Goal: Task Accomplishment & Management: Use online tool/utility

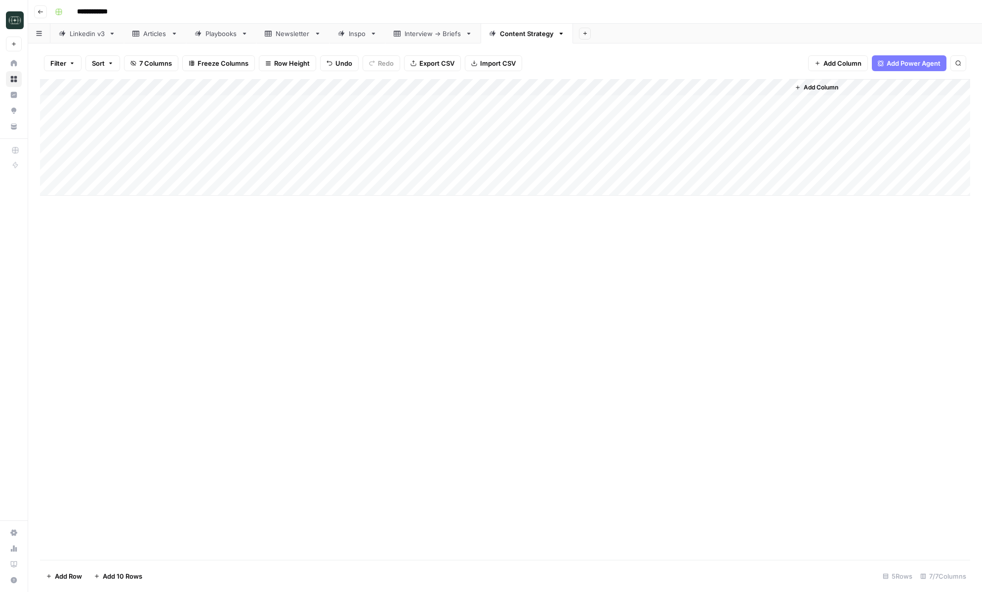
click at [416, 327] on div "Add Column" at bounding box center [505, 319] width 930 height 481
click at [501, 154] on div "Add Column" at bounding box center [505, 137] width 930 height 117
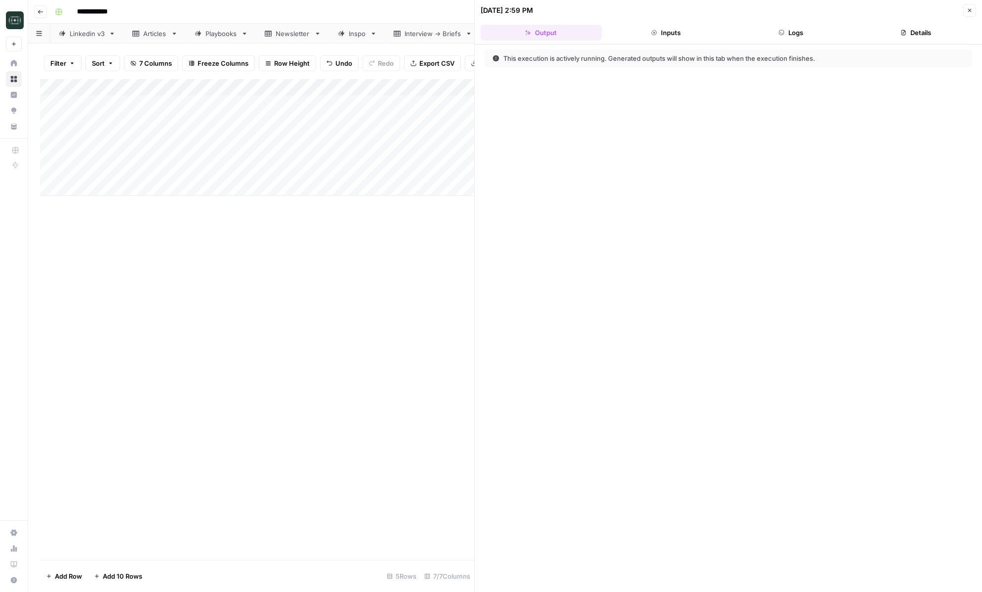
click at [786, 37] on button "Logs" at bounding box center [791, 33] width 121 height 16
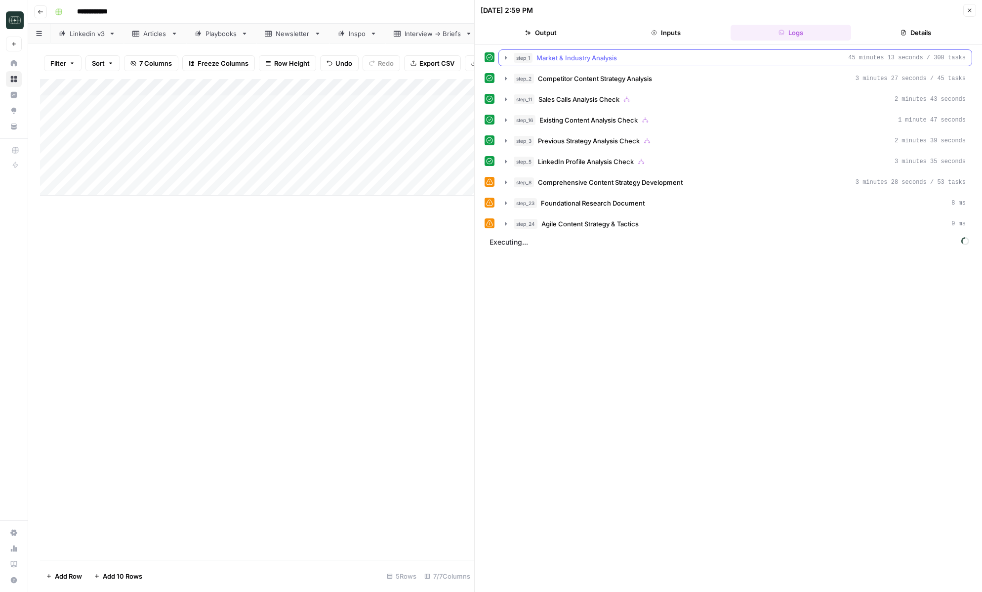
click at [772, 54] on div "step_1 Market & Industry Analysis 45 minutes 13 seconds / 300 tasks" at bounding box center [740, 58] width 452 height 10
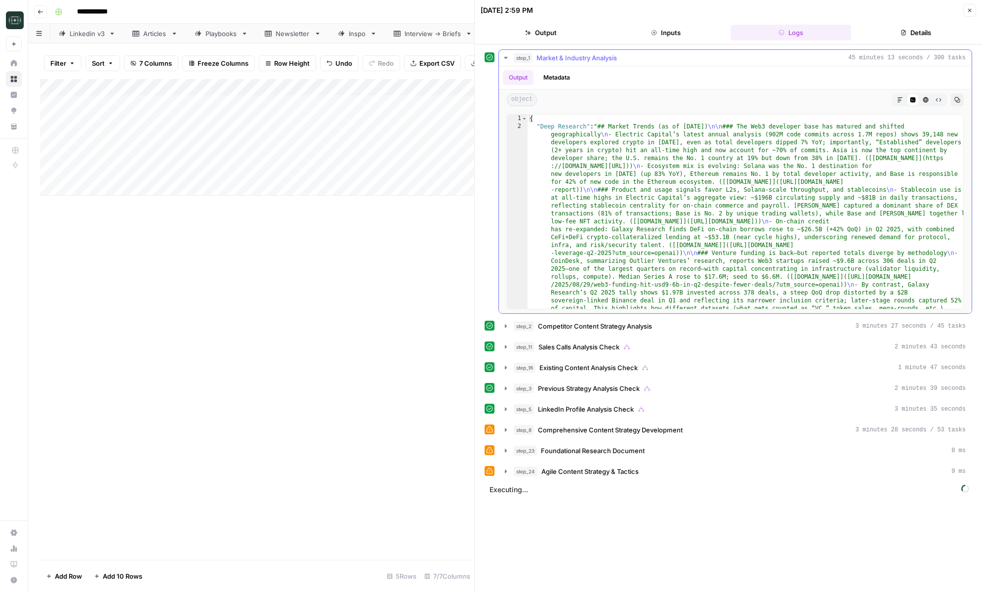
click at [772, 54] on div "step_1 Market & Industry Analysis 45 minutes 13 seconds / 300 tasks" at bounding box center [740, 58] width 452 height 10
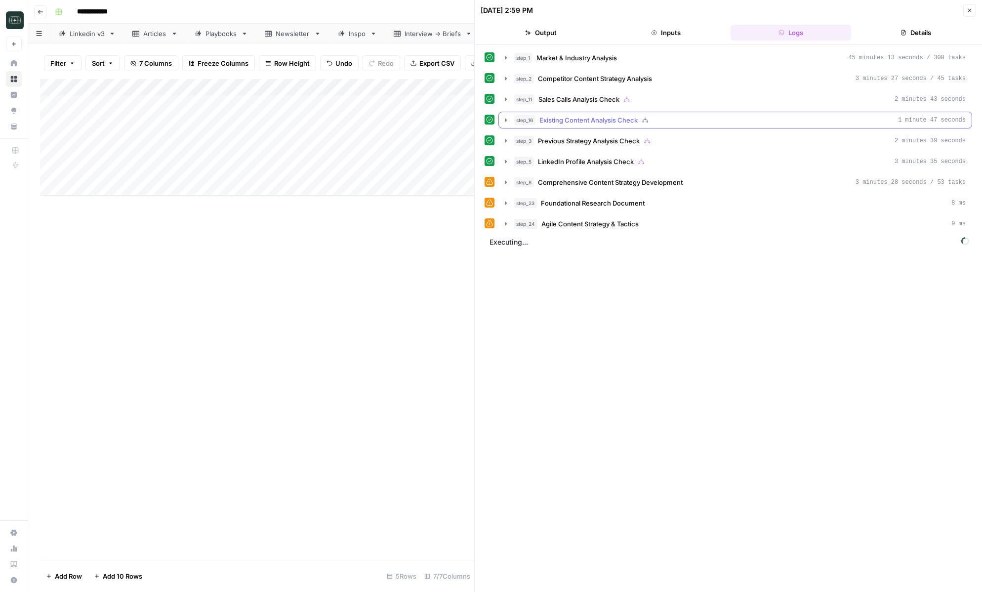
click at [732, 127] on button "step_16 Existing Content Analysis Check 1 minute 47 seconds" at bounding box center [735, 120] width 473 height 16
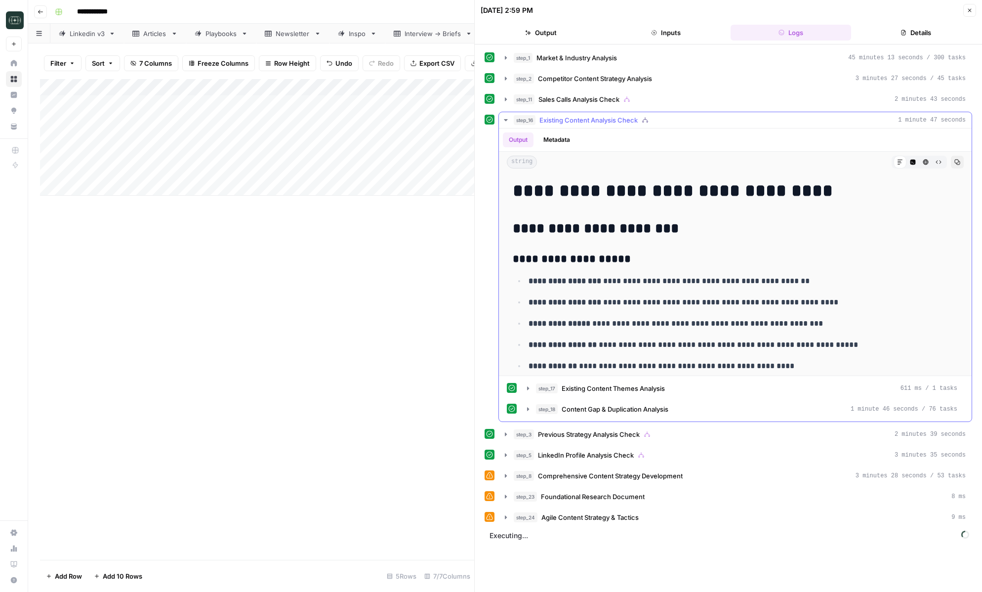
click at [732, 127] on button "step_16 Existing Content Analysis Check 1 minute 47 seconds" at bounding box center [735, 120] width 473 height 16
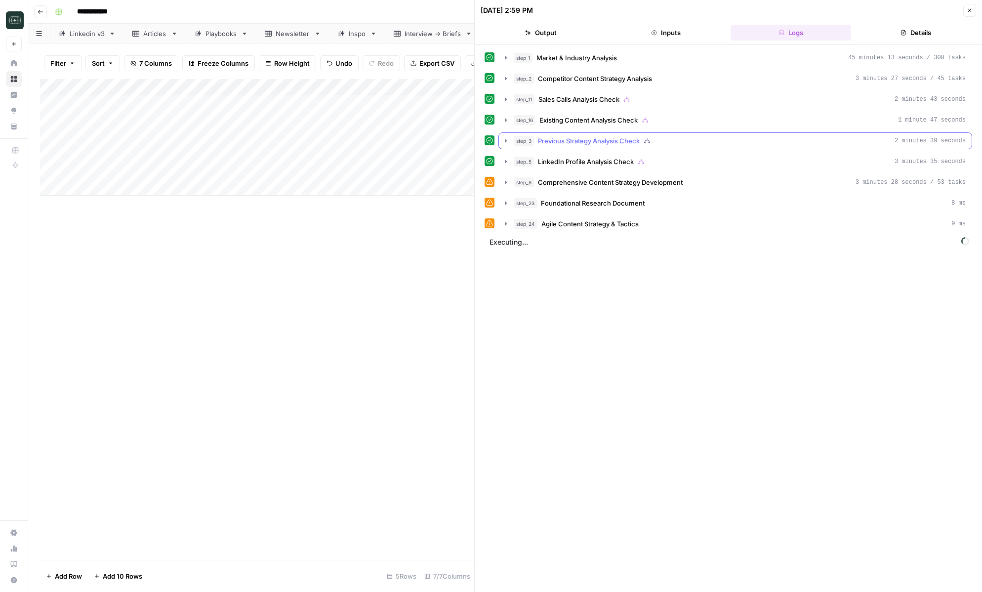
click at [725, 141] on div "step_3 Previous Strategy Analysis Check 2 minutes 39 seconds" at bounding box center [740, 141] width 452 height 10
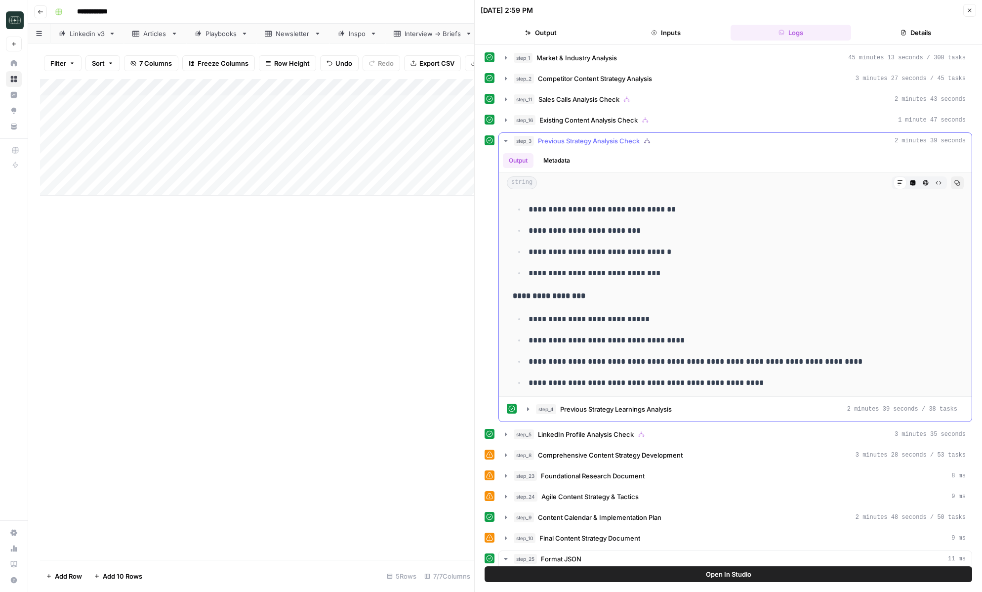
scroll to position [1012, 0]
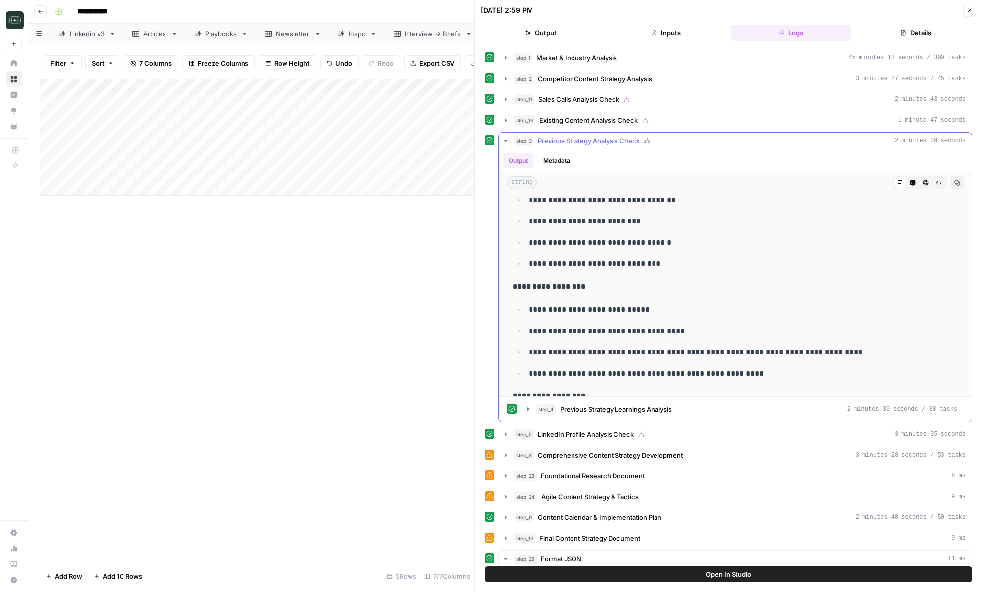
click at [500, 142] on button "step_3 Previous Strategy Analysis Check 2 minutes 39 seconds" at bounding box center [735, 141] width 473 height 16
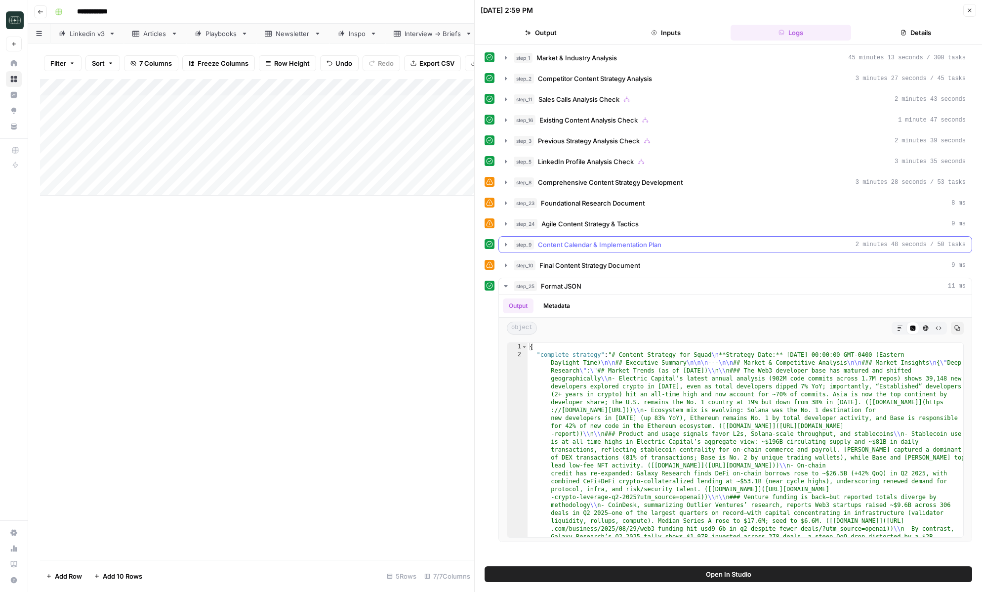
click at [503, 245] on icon "button" at bounding box center [506, 245] width 8 height 8
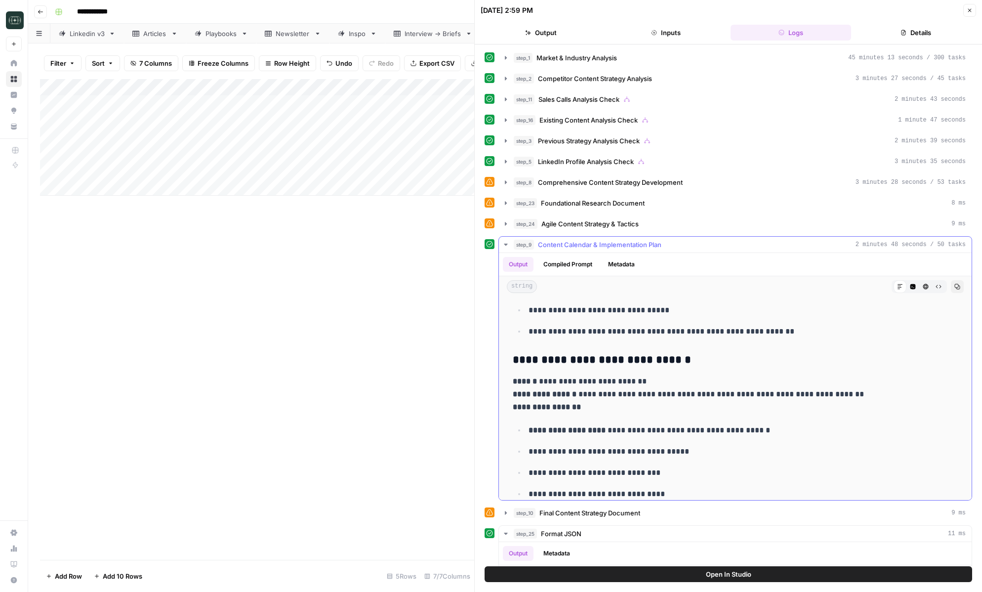
scroll to position [477, 0]
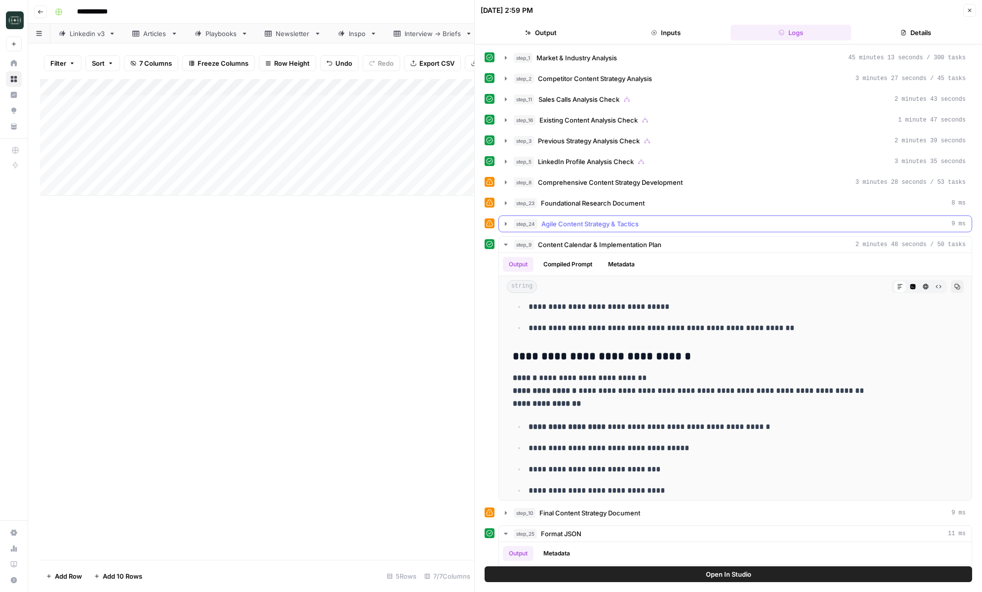
click at [513, 225] on button "step_24 Agile Content Strategy & Tactics 9 ms" at bounding box center [735, 224] width 473 height 16
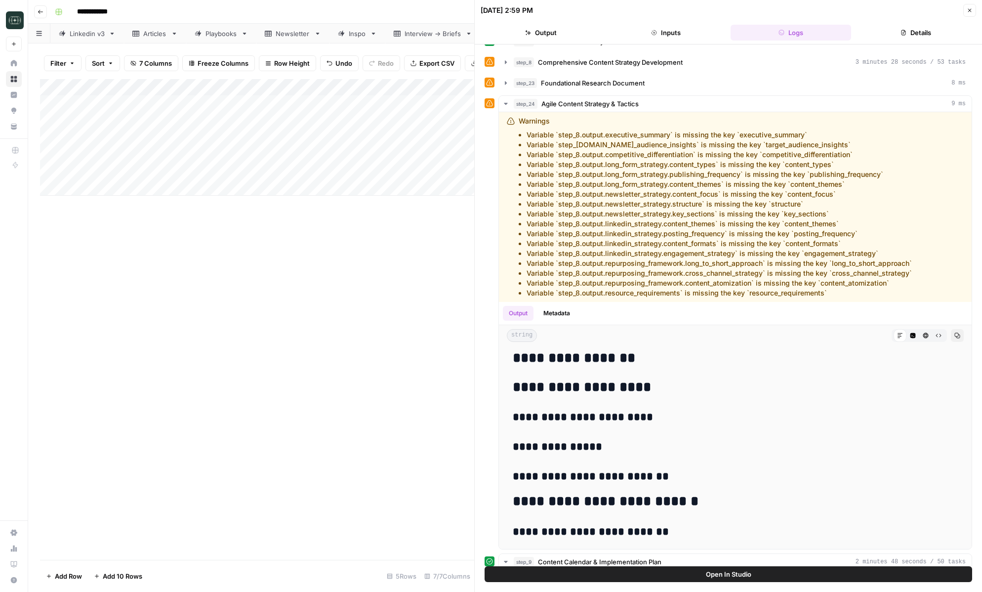
scroll to position [89, 0]
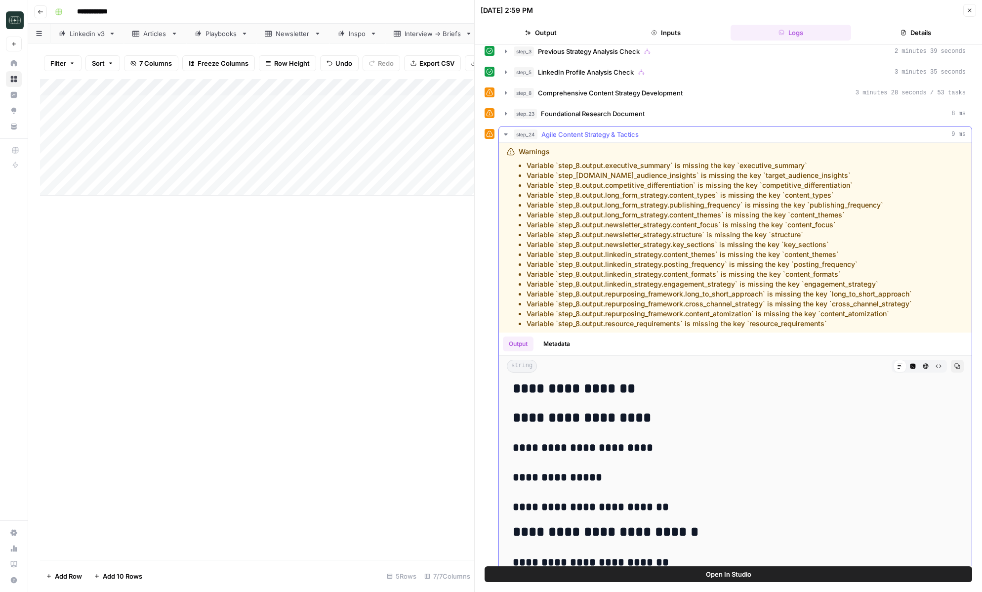
click at [504, 136] on icon "button" at bounding box center [506, 134] width 8 height 8
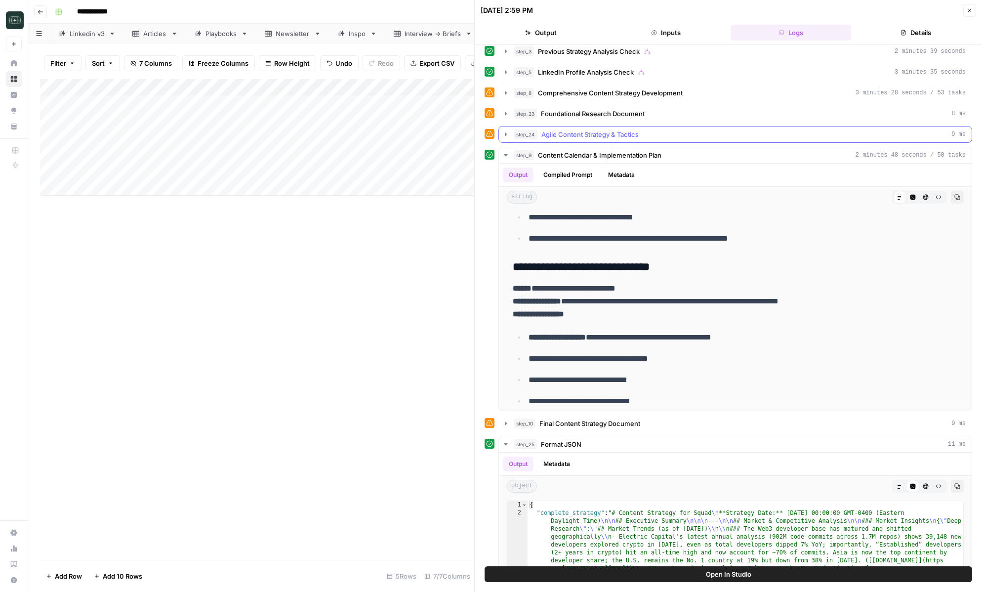
click at [506, 116] on icon "button" at bounding box center [506, 114] width 8 height 8
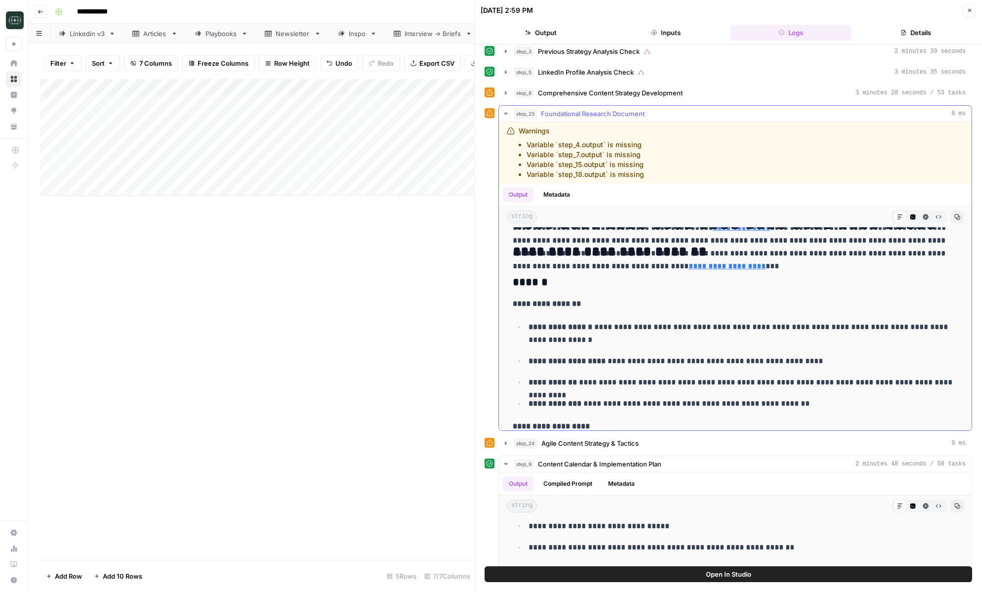
scroll to position [1526, 0]
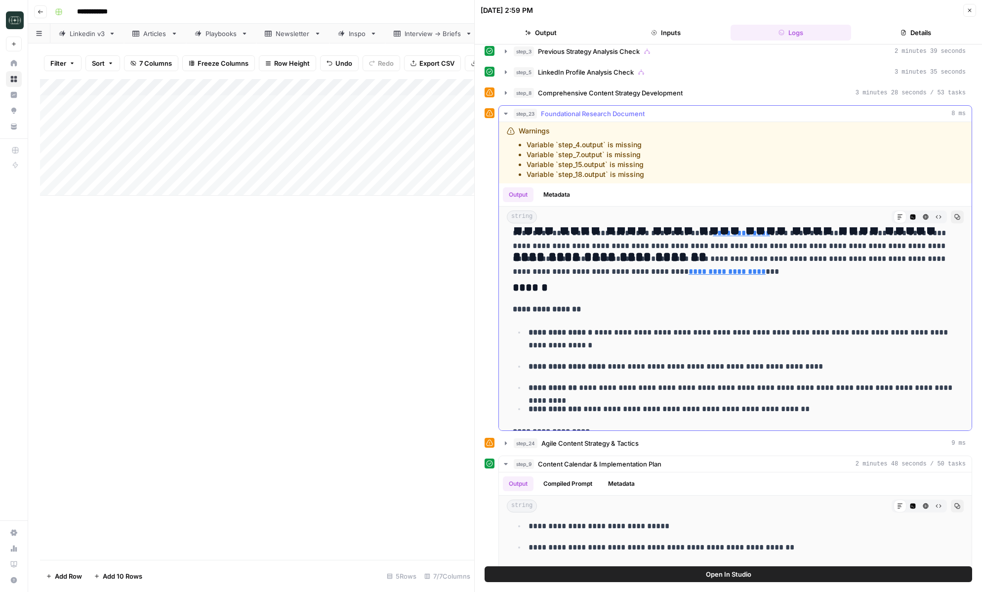
click at [531, 288] on h3 "******" at bounding box center [735, 288] width 445 height 14
copy h3 "******"
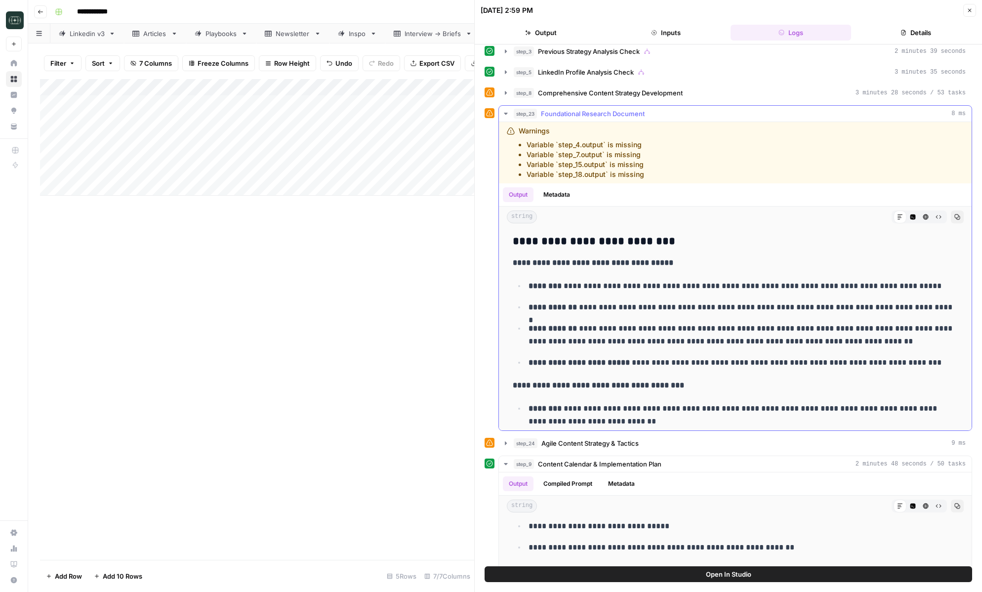
scroll to position [2984, 0]
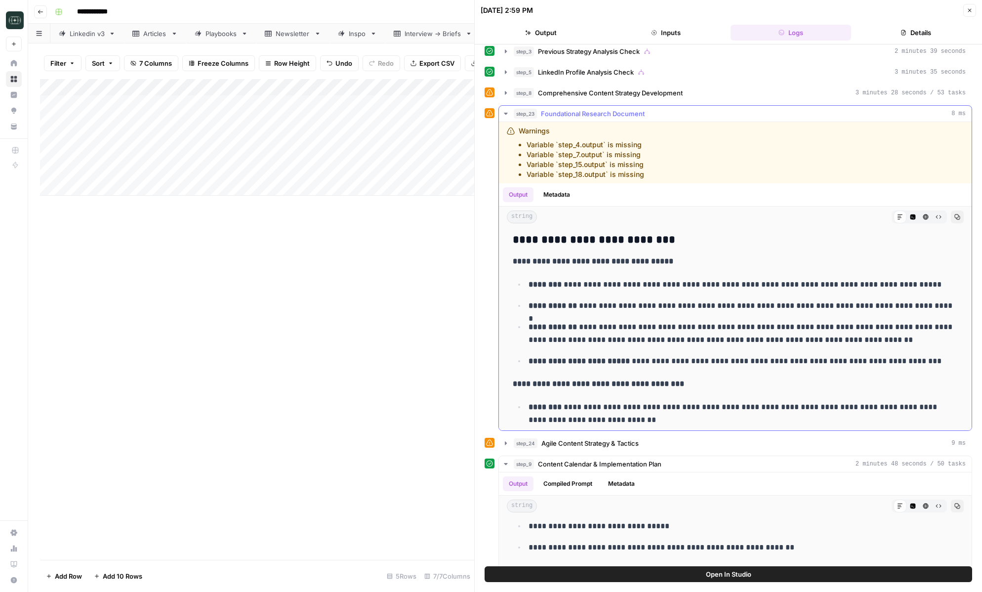
click at [502, 116] on icon "button" at bounding box center [506, 114] width 8 height 8
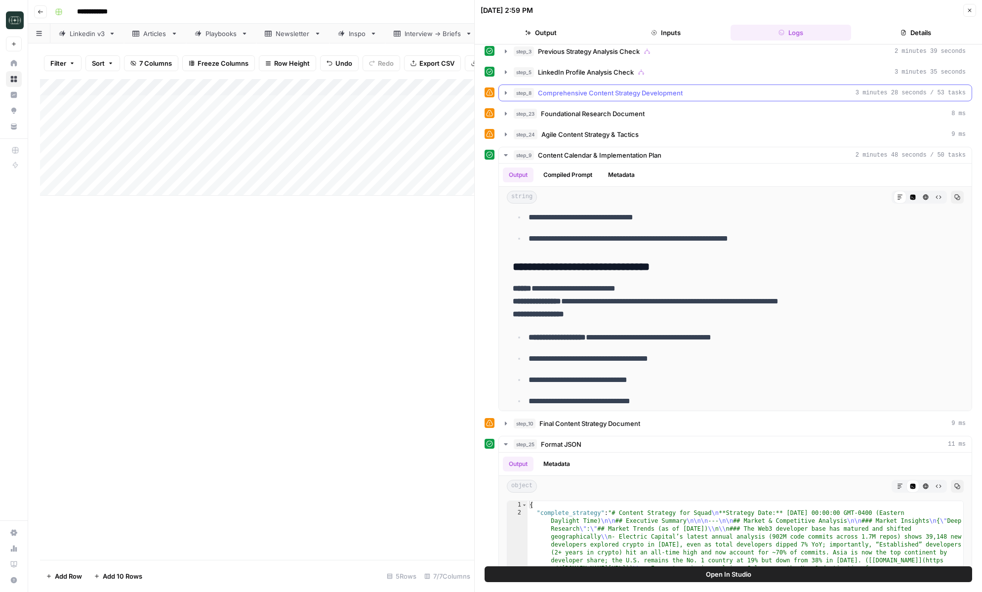
click at [506, 97] on button "step_8 Comprehensive Content Strategy Development 3 minutes 28 seconds / 53 tas…" at bounding box center [735, 93] width 473 height 16
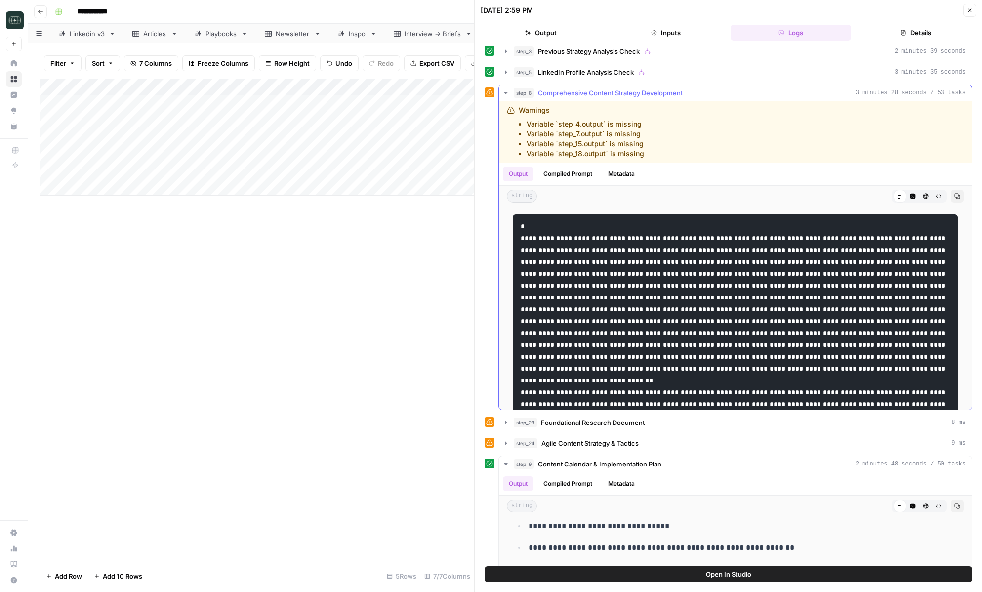
click at [506, 97] on button "step_8 Comprehensive Content Strategy Development 3 minutes 28 seconds / 53 tas…" at bounding box center [735, 93] width 473 height 16
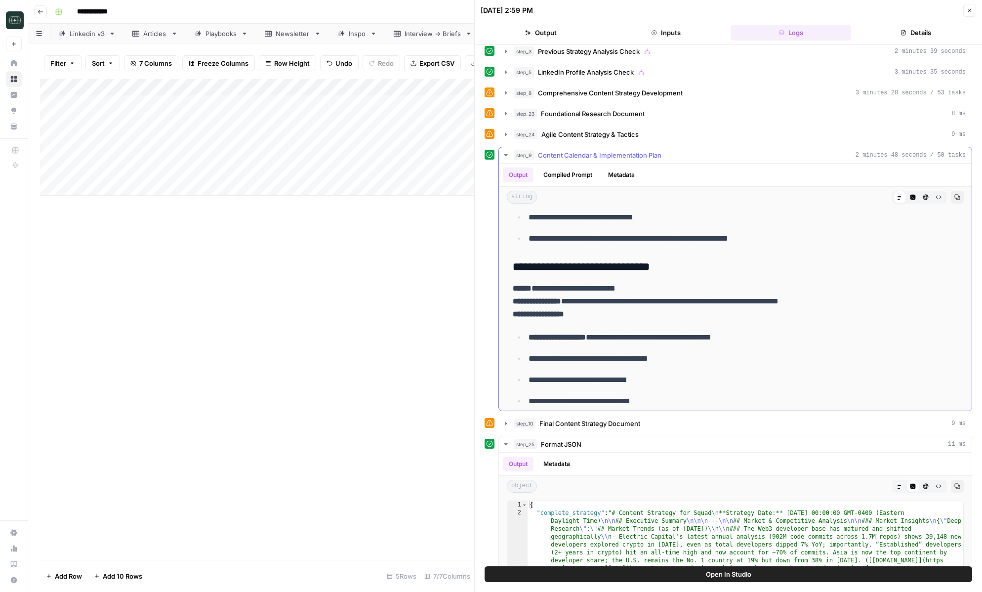
click at [507, 147] on button "step_9 Content Calendar & Implementation Plan 2 minutes 48 seconds / 50 tasks" at bounding box center [735, 155] width 473 height 16
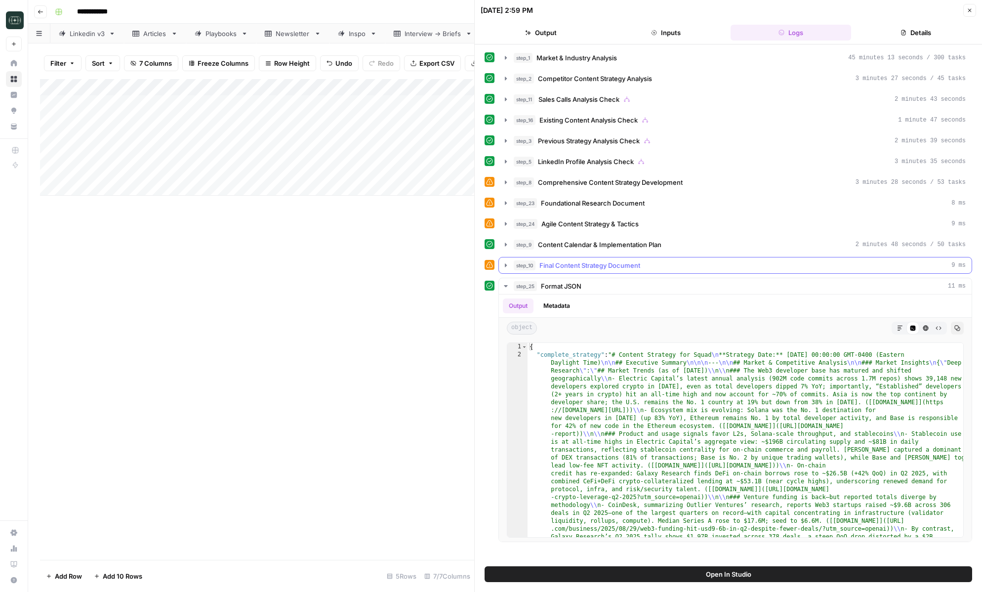
click at [503, 266] on icon "button" at bounding box center [506, 265] width 8 height 8
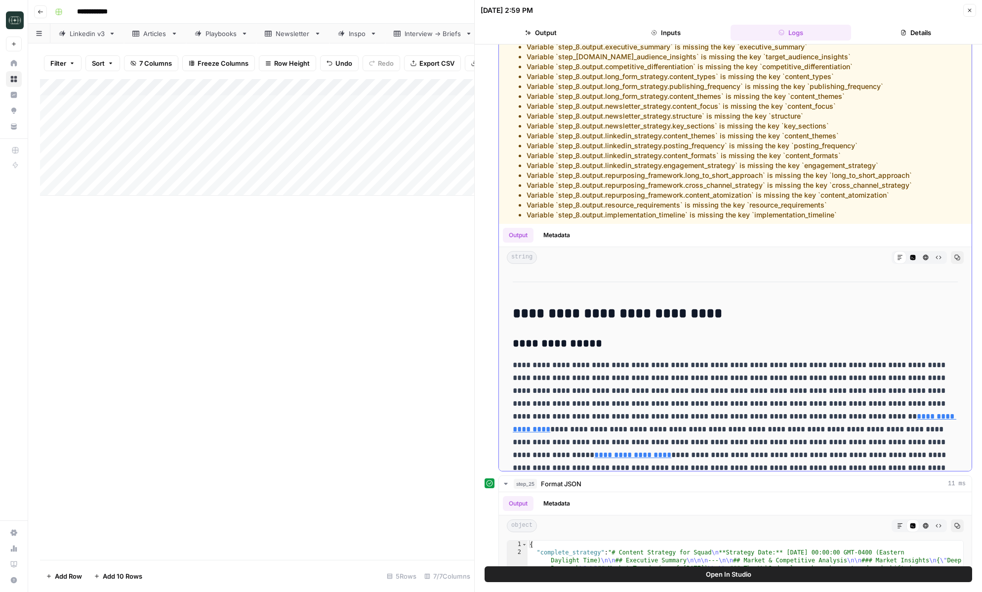
scroll to position [120, 0]
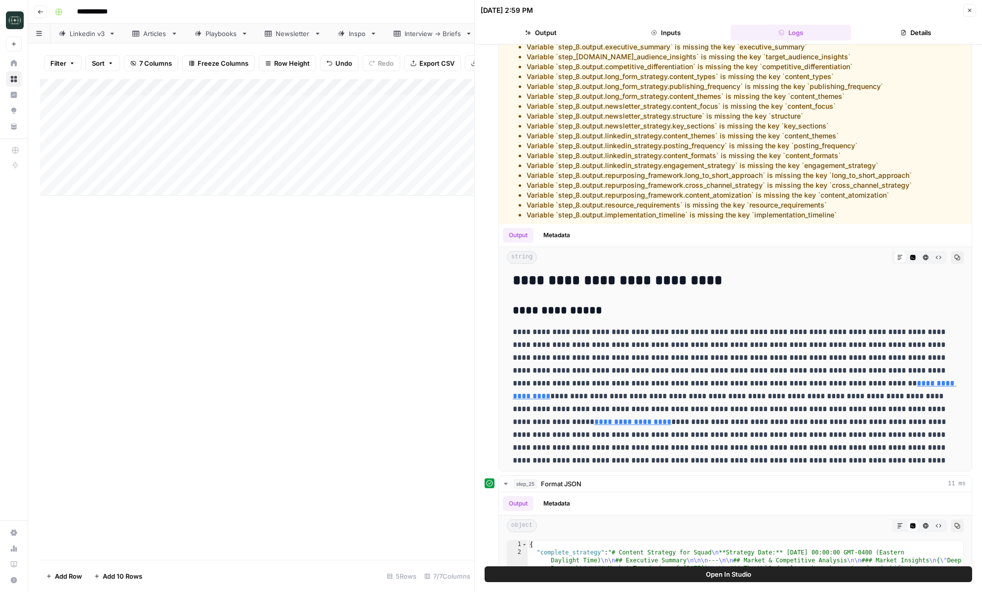
click at [965, 4] on div "Close" at bounding box center [969, 10] width 13 height 13
click at [968, 12] on icon "button" at bounding box center [970, 10] width 6 height 6
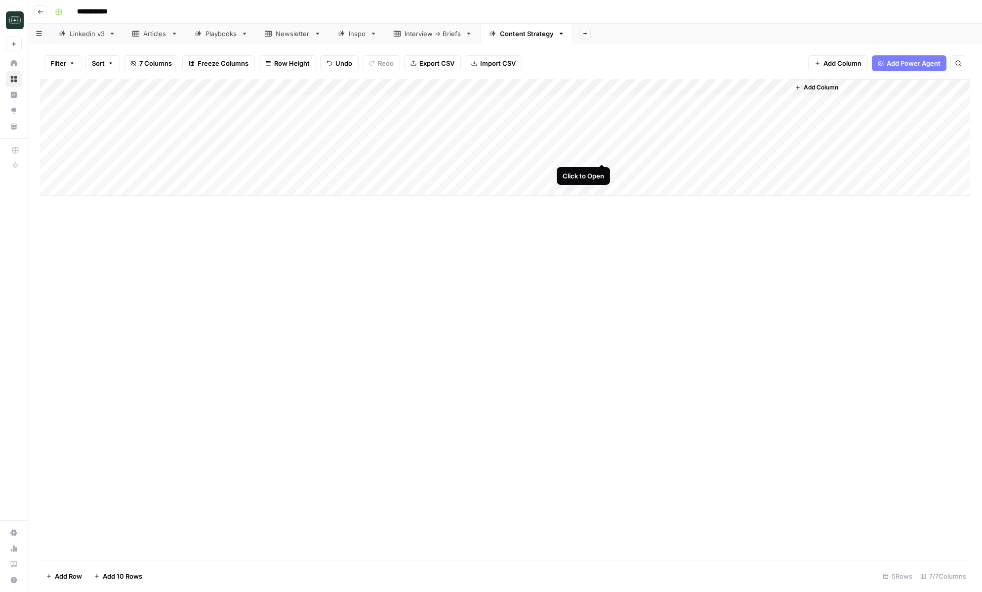
click at [599, 153] on div "Add Column" at bounding box center [505, 137] width 930 height 117
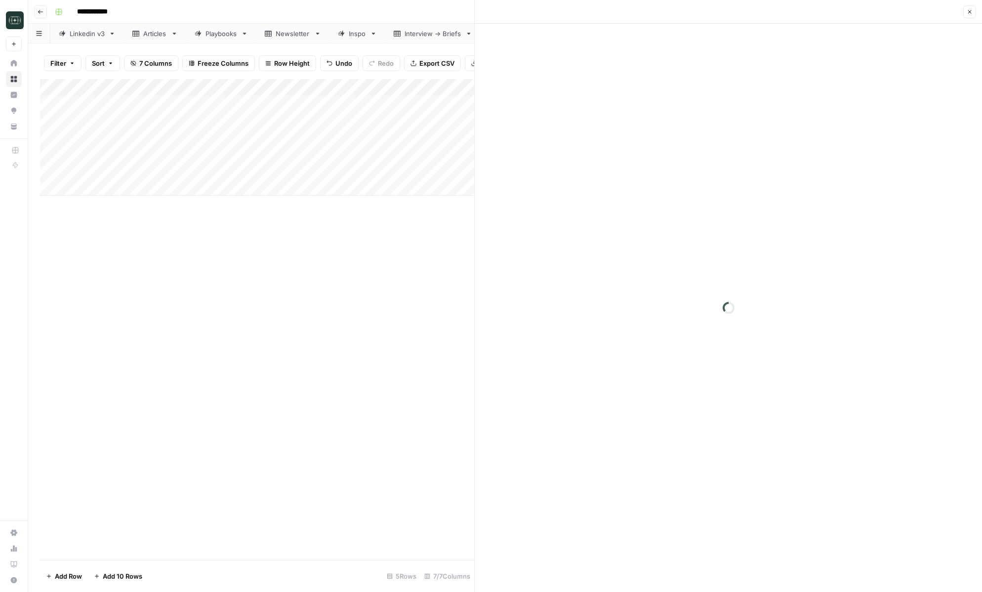
click at [969, 17] on button "Close" at bounding box center [969, 11] width 13 height 13
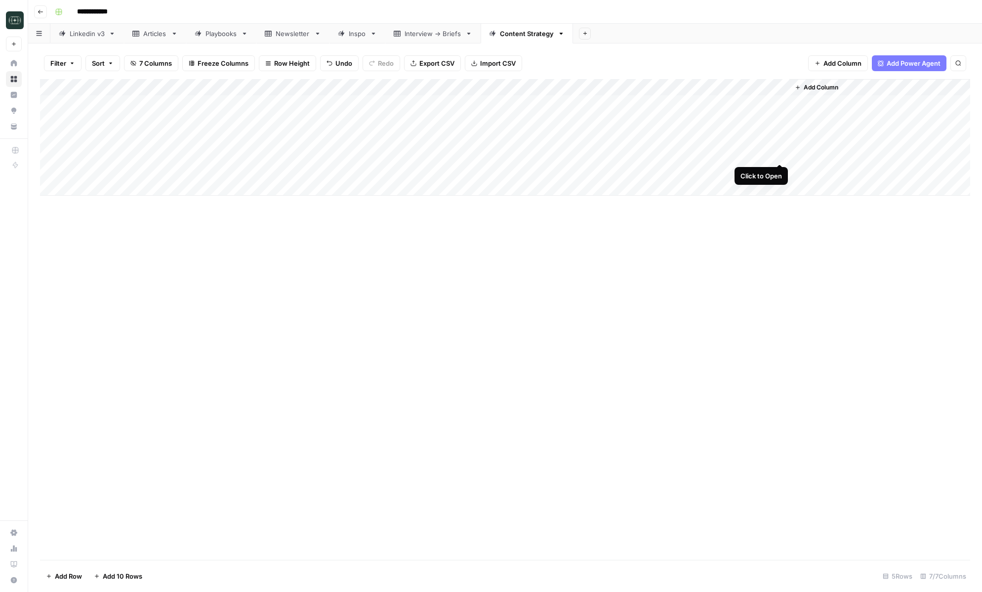
click at [778, 156] on div "Add Column" at bounding box center [505, 137] width 930 height 117
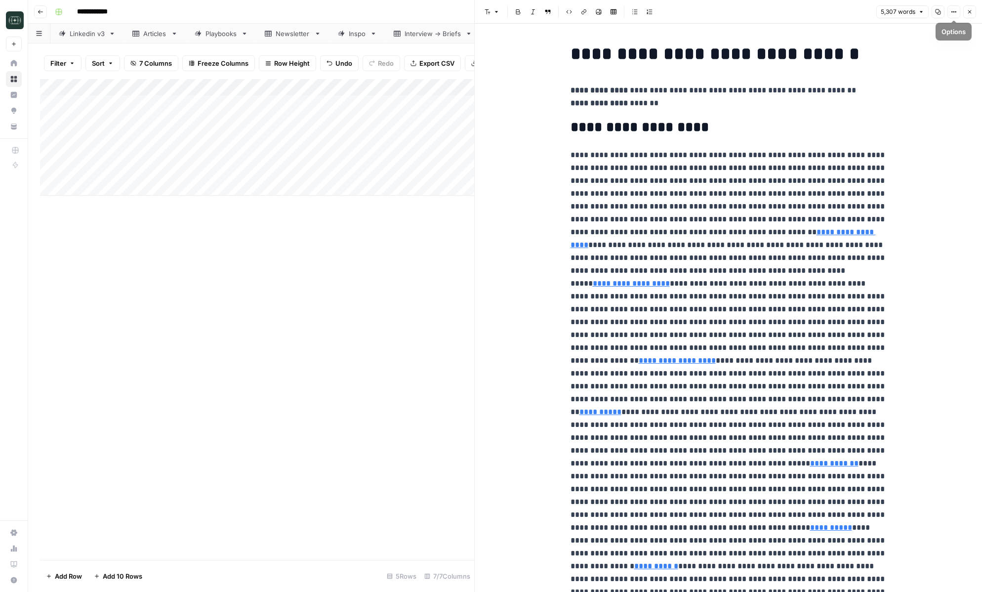
click at [977, 15] on header "Font style Bold Italic Block quote Code block Link Image Insert Table Bulleted …" at bounding box center [728, 12] width 507 height 24
click at [971, 10] on icon "button" at bounding box center [969, 11] width 3 height 3
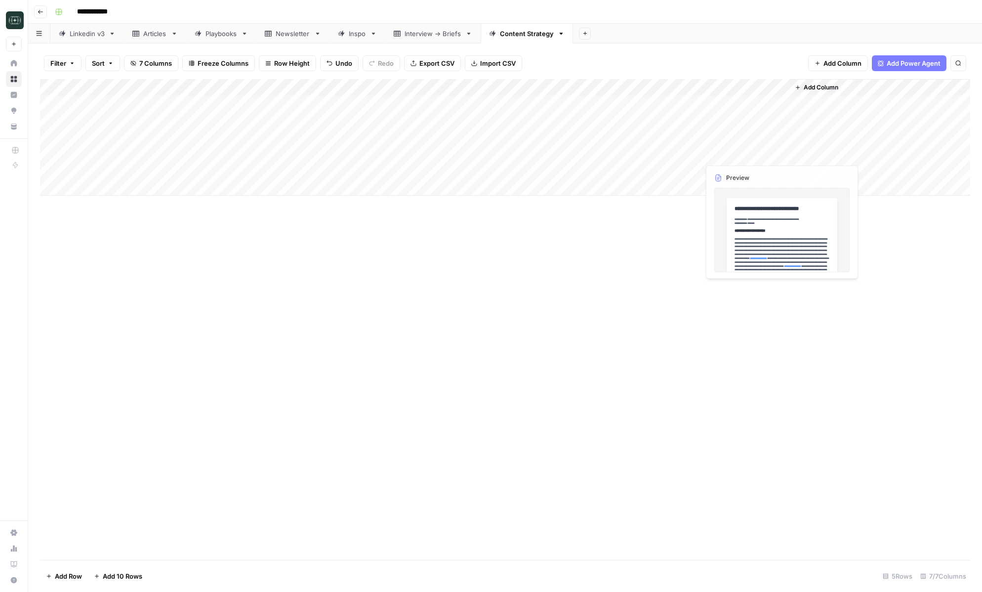
click at [692, 155] on div "Add Column" at bounding box center [505, 137] width 930 height 117
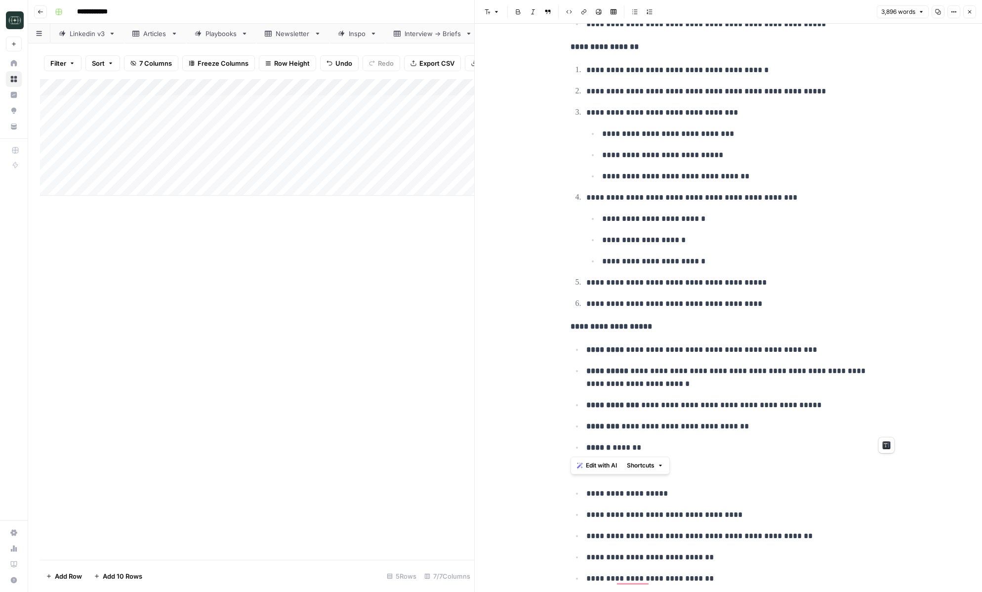
scroll to position [2440, 0]
drag, startPoint x: 570, startPoint y: 82, endPoint x: 807, endPoint y: 300, distance: 322.0
copy div "**********"
click at [971, 12] on icon "button" at bounding box center [970, 12] width 6 height 6
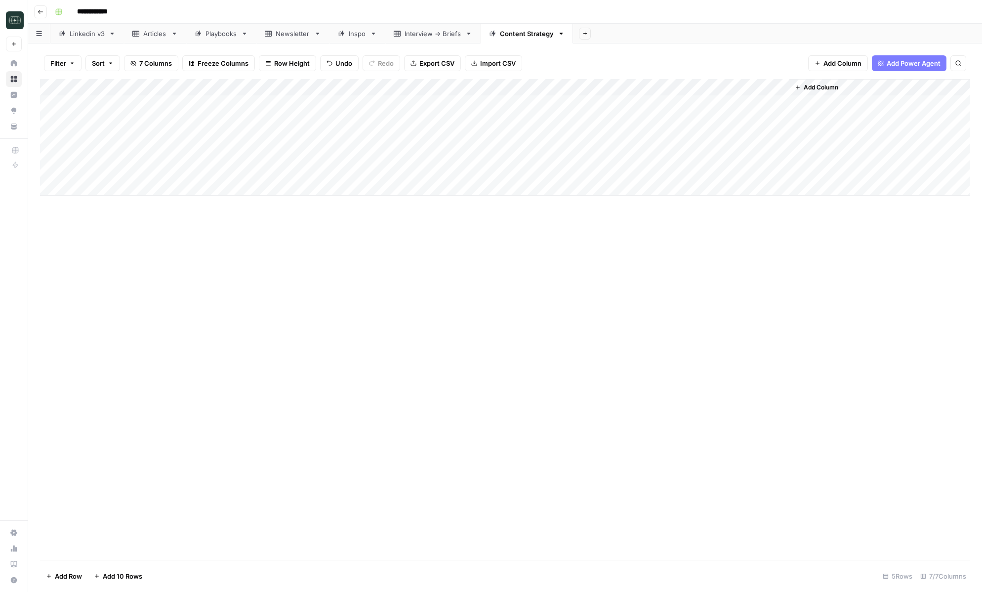
click at [225, 38] on div "Playbooks" at bounding box center [221, 34] width 32 height 10
click at [151, 107] on div "Add Column" at bounding box center [505, 95] width 930 height 33
type textarea "**********"
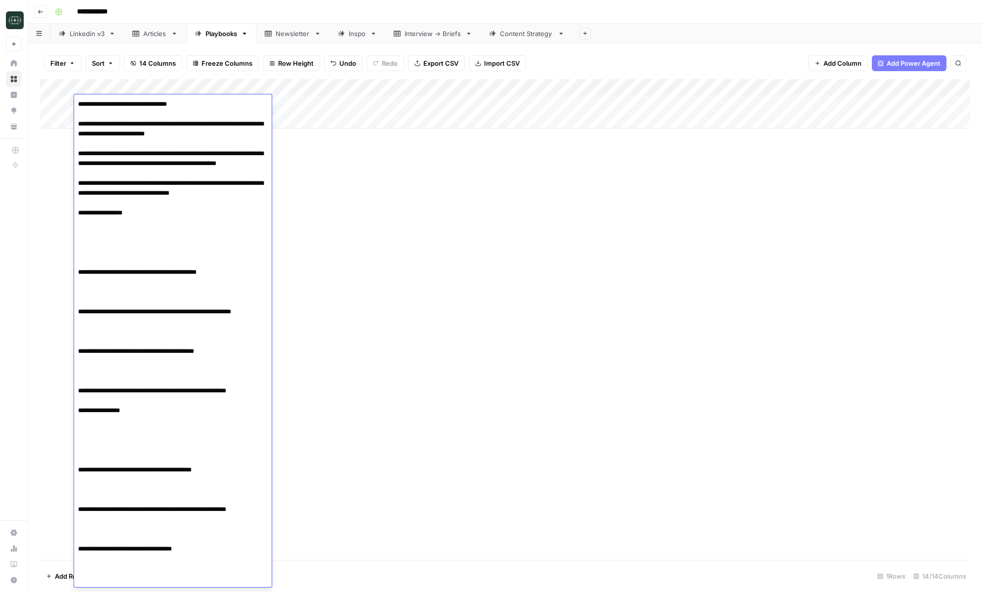
scroll to position [390, 0]
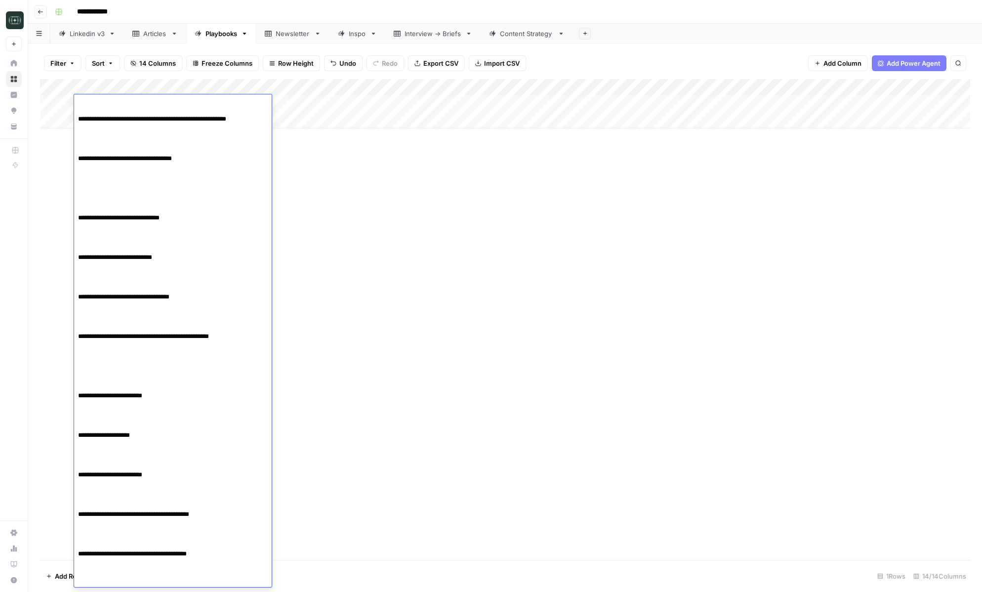
click at [293, 187] on div "Add Column" at bounding box center [505, 319] width 930 height 481
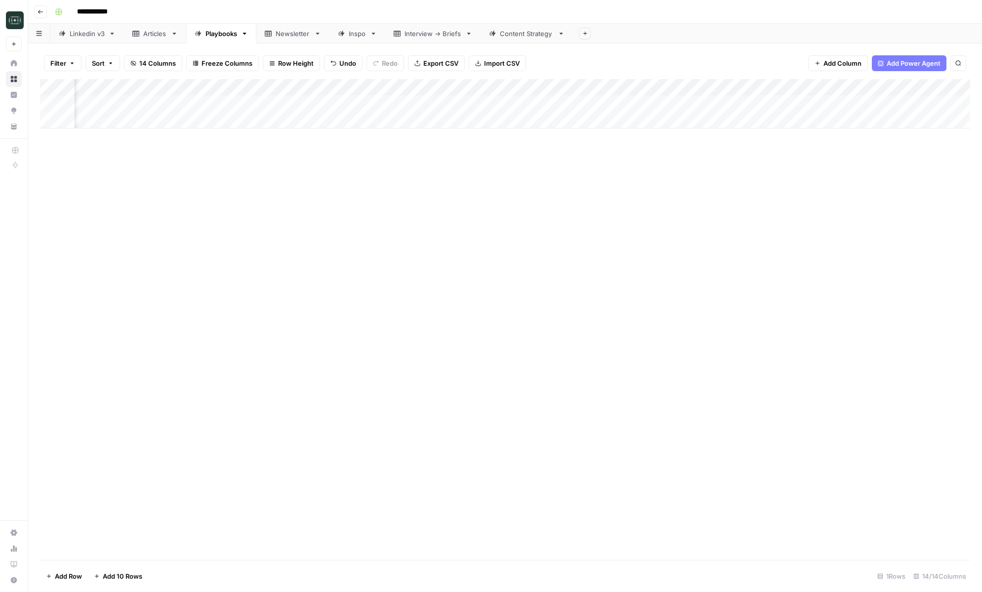
scroll to position [0, 0]
click at [302, 88] on div "Add Column" at bounding box center [505, 103] width 930 height 49
click at [270, 260] on span "Remove Column" at bounding box center [298, 262] width 86 height 10
click at [460, 117] on button "Delete" at bounding box center [455, 111] width 33 height 18
click at [290, 87] on div "Add Column" at bounding box center [505, 103] width 930 height 49
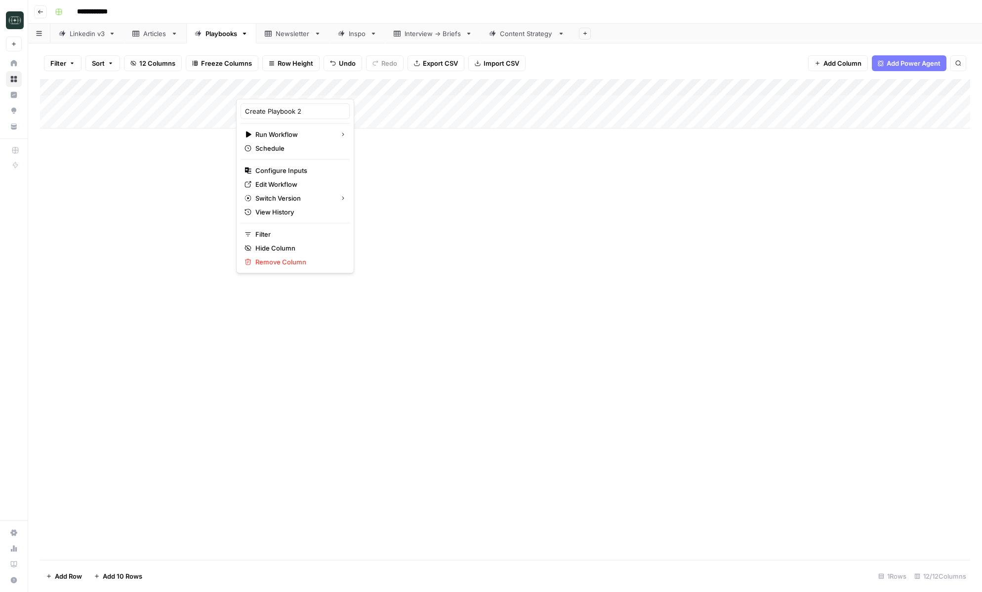
click at [304, 88] on div at bounding box center [280, 89] width 89 height 20
click at [276, 267] on button "Remove Column" at bounding box center [295, 262] width 109 height 14
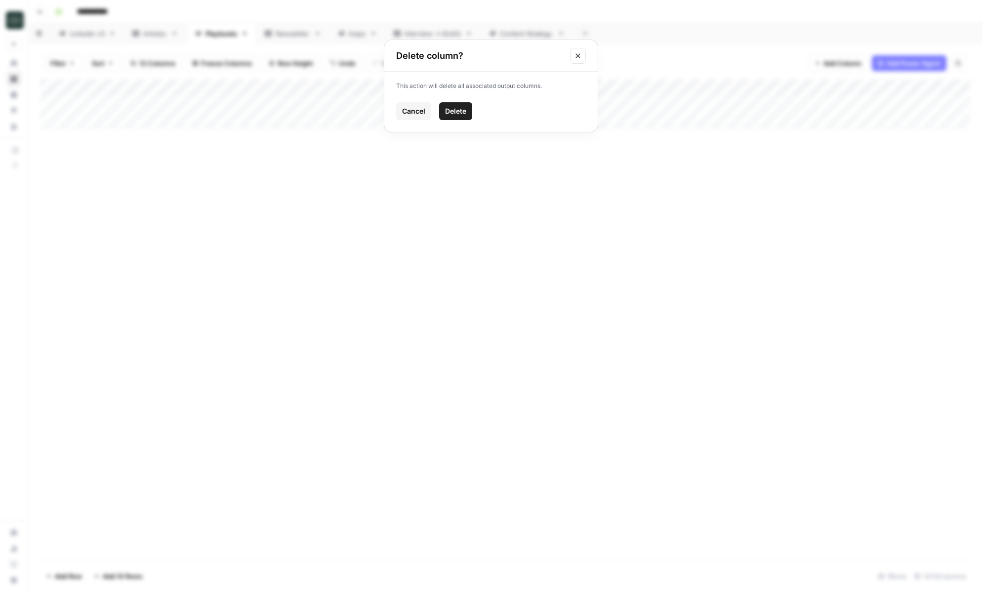
click at [451, 113] on span "Delete" at bounding box center [455, 111] width 21 height 10
click at [314, 88] on div "Add Column" at bounding box center [505, 103] width 930 height 49
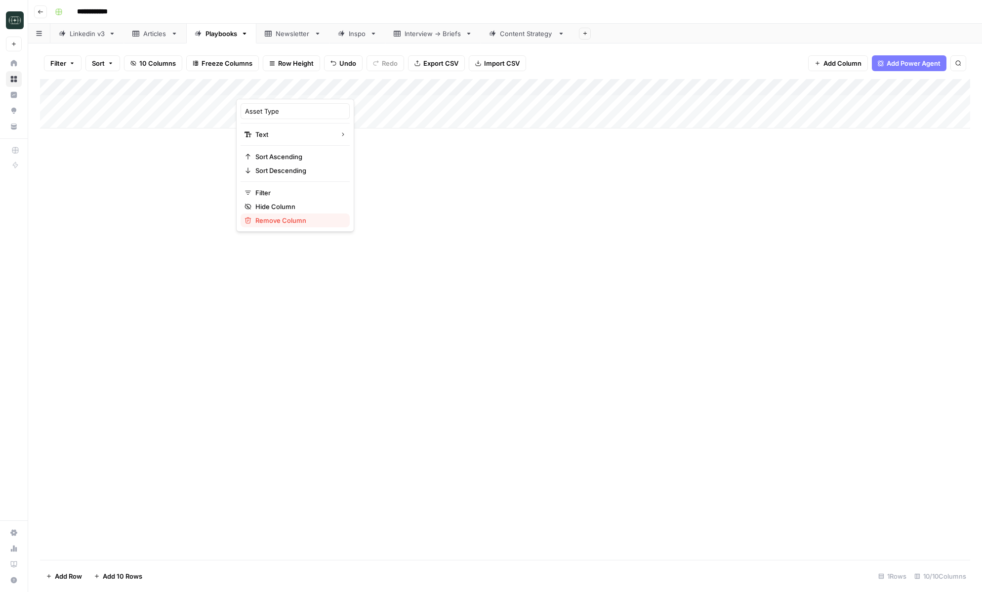
click at [287, 224] on span "Remove Column" at bounding box center [298, 220] width 86 height 10
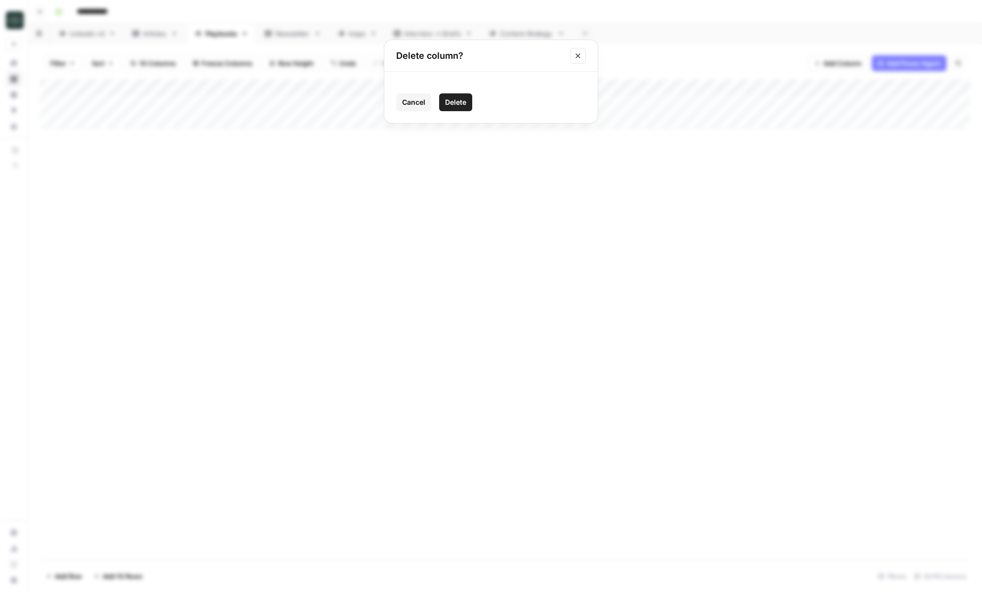
click at [449, 104] on span "Delete" at bounding box center [455, 102] width 21 height 10
click at [320, 86] on div "Add Column" at bounding box center [505, 103] width 930 height 49
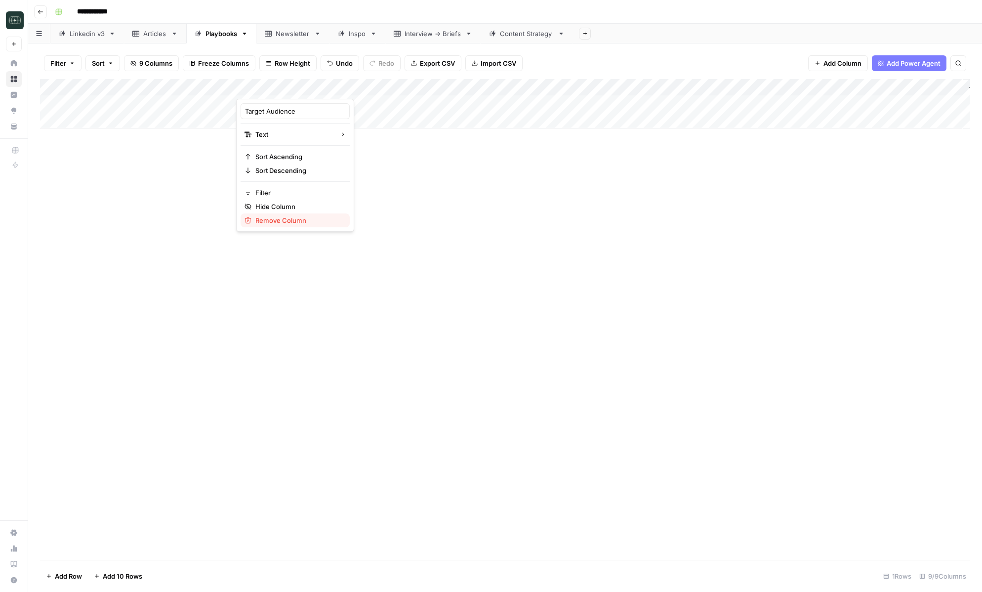
click at [296, 220] on span "Remove Column" at bounding box center [298, 220] width 86 height 10
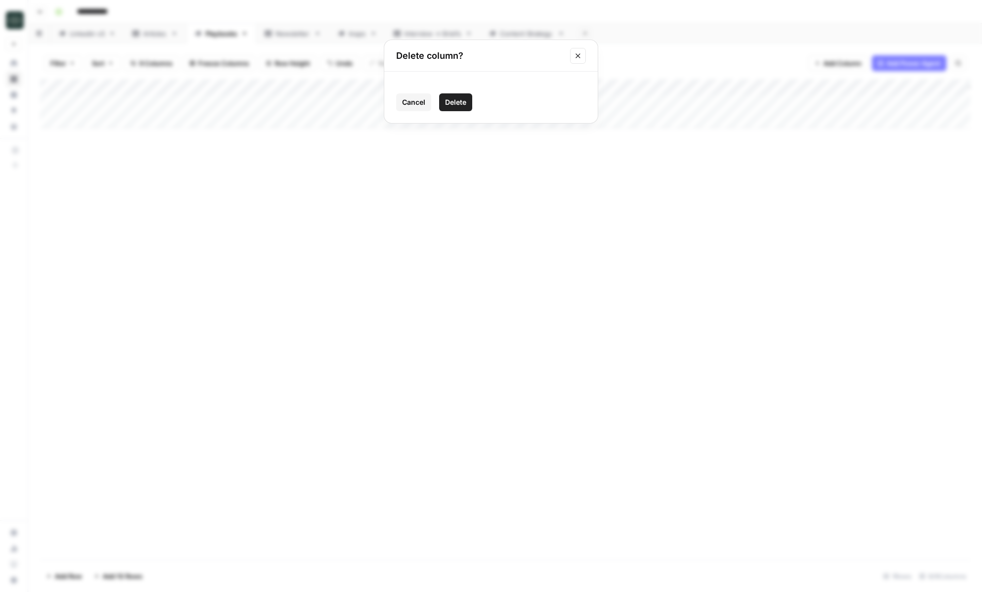
click at [458, 101] on span "Delete" at bounding box center [455, 102] width 21 height 10
click at [318, 88] on div "Add Column" at bounding box center [505, 103] width 930 height 49
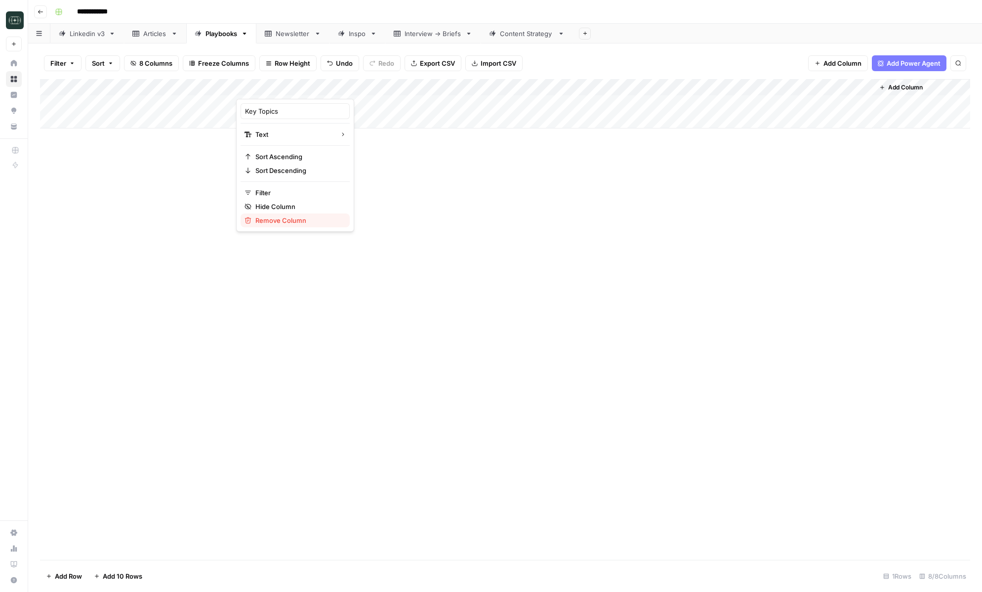
click at [288, 220] on span "Remove Column" at bounding box center [298, 220] width 86 height 10
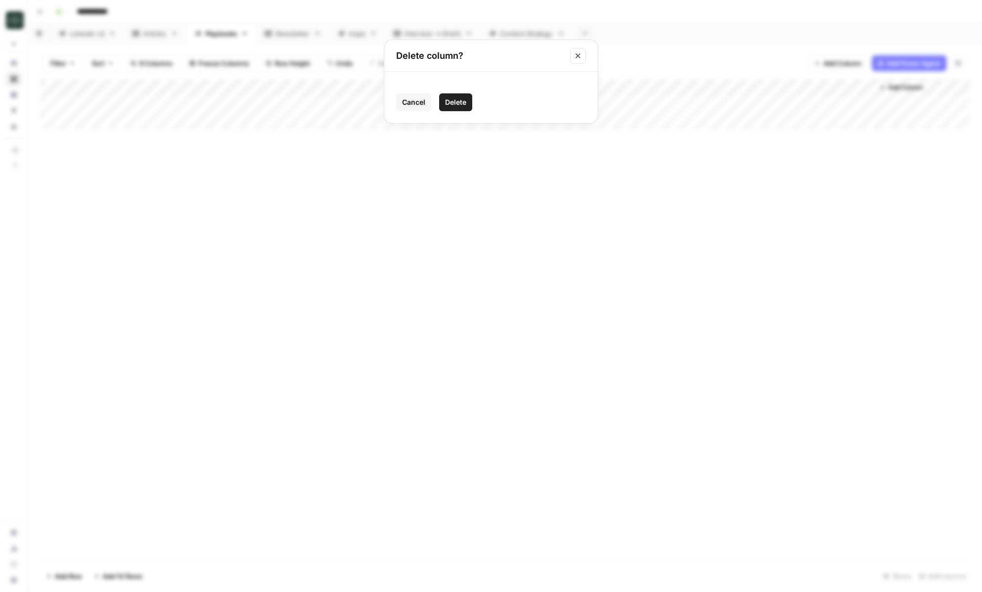
click at [460, 104] on span "Delete" at bounding box center [455, 102] width 21 height 10
click at [315, 87] on div "Add Column" at bounding box center [505, 103] width 930 height 49
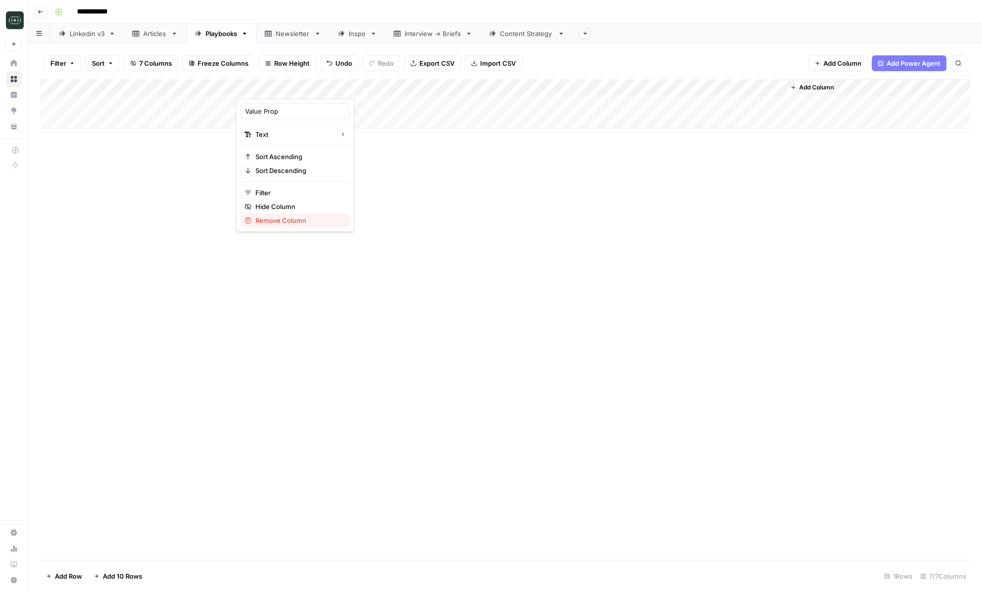
click at [296, 216] on span "Remove Column" at bounding box center [298, 220] width 86 height 10
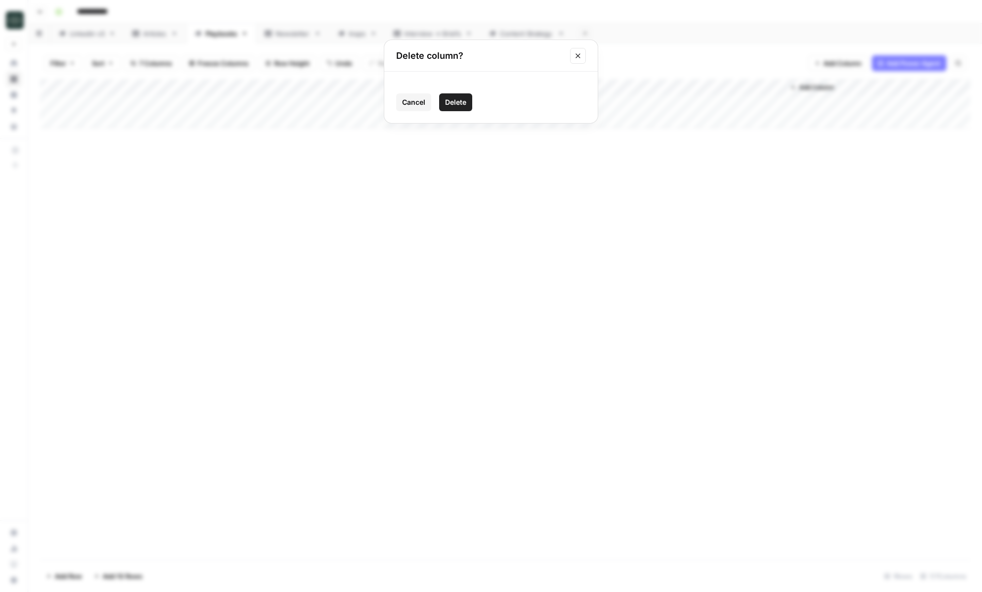
click at [450, 109] on button "Delete" at bounding box center [455, 102] width 33 height 18
click at [317, 88] on div "Add Column" at bounding box center [505, 103] width 930 height 49
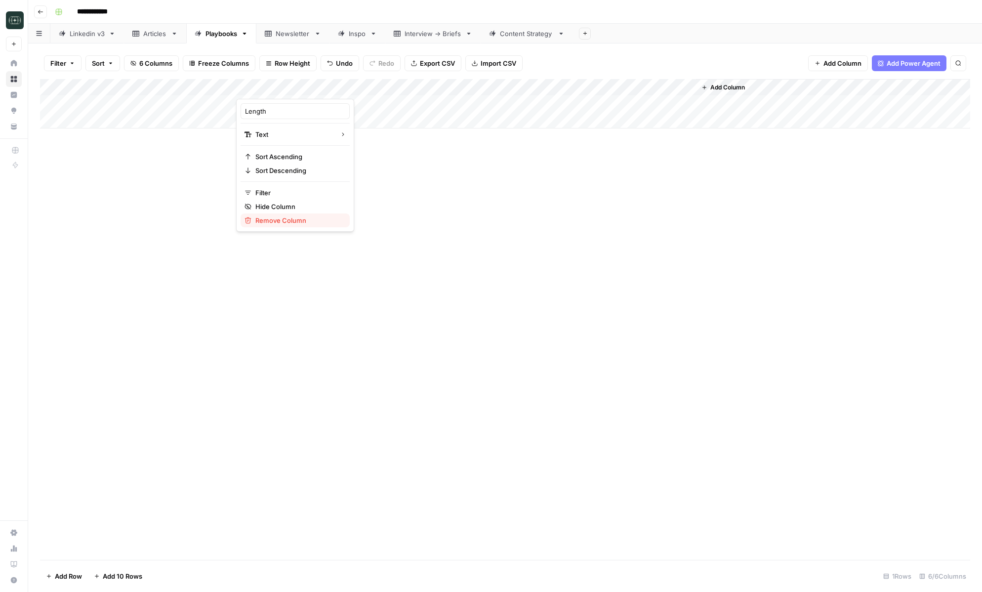
click at [287, 226] on button "Remove Column" at bounding box center [295, 220] width 109 height 14
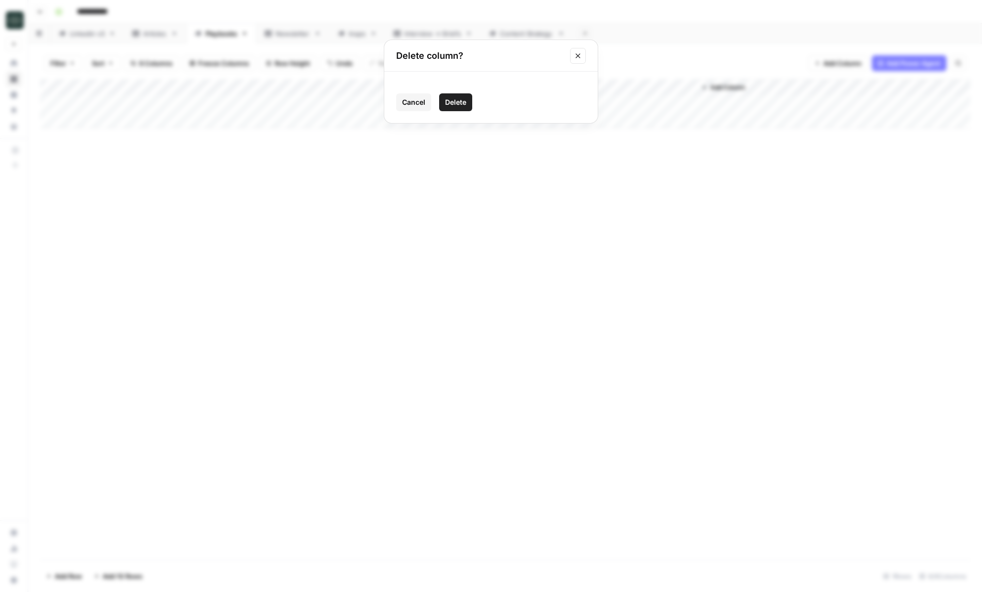
click at [464, 103] on span "Delete" at bounding box center [455, 102] width 21 height 10
click at [317, 87] on div "Add Column" at bounding box center [505, 103] width 930 height 49
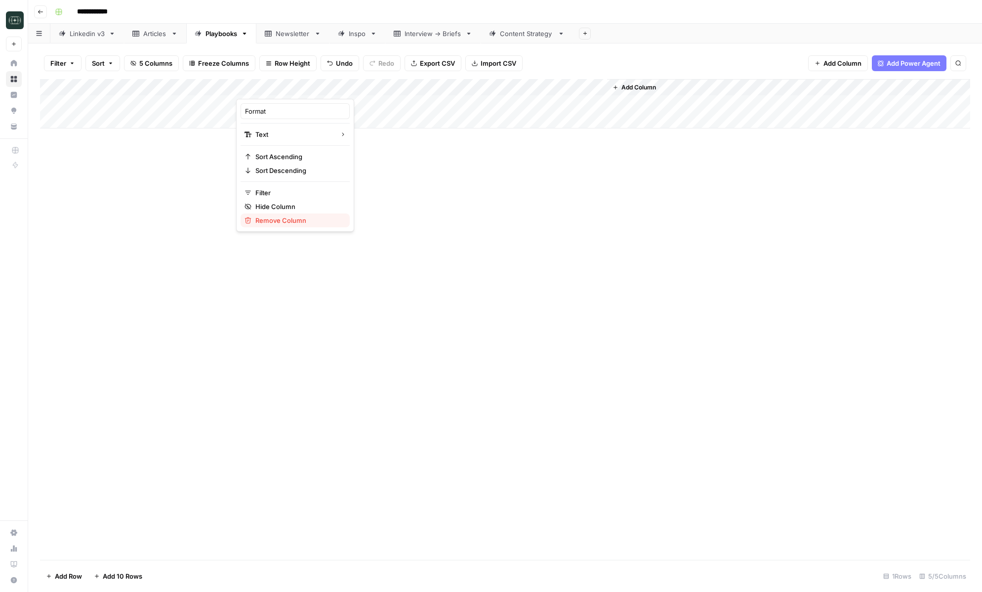
click at [275, 218] on span "Remove Column" at bounding box center [298, 220] width 86 height 10
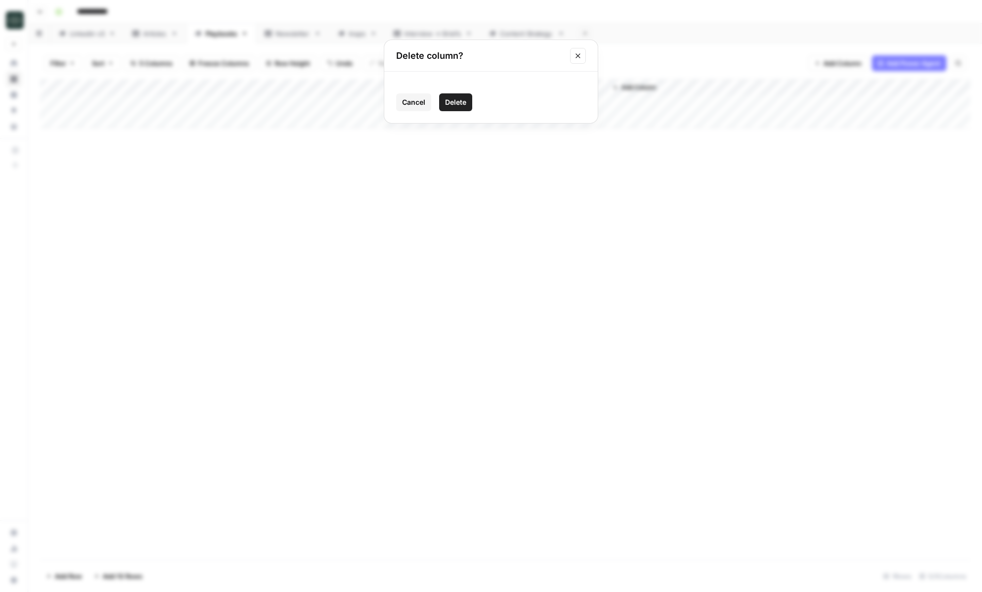
click at [453, 108] on button "Delete" at bounding box center [455, 102] width 33 height 18
click at [306, 103] on div "Add Column" at bounding box center [505, 103] width 930 height 49
click at [319, 90] on div "Add Column" at bounding box center [505, 103] width 930 height 49
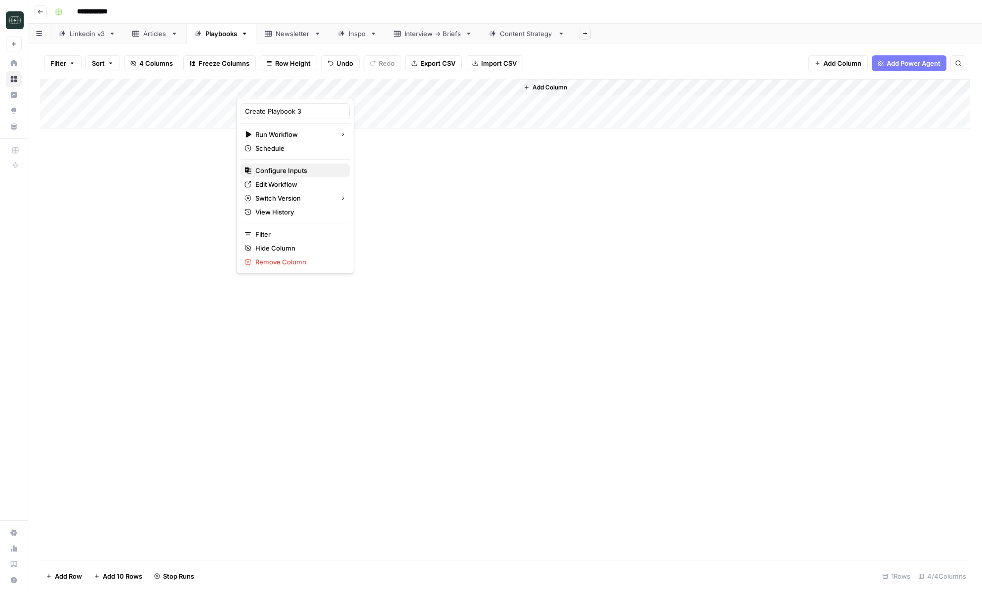
click at [308, 174] on span "Configure Inputs" at bounding box center [298, 170] width 86 height 10
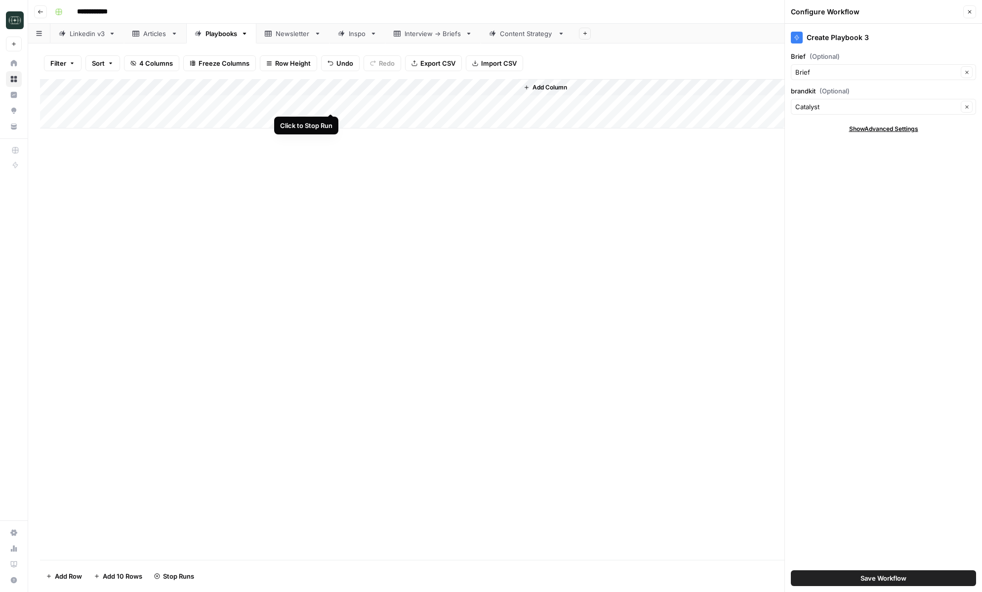
click at [332, 103] on div "Add Column" at bounding box center [505, 103] width 930 height 49
click at [831, 102] on input "brandkit (Optional)" at bounding box center [876, 107] width 163 height 10
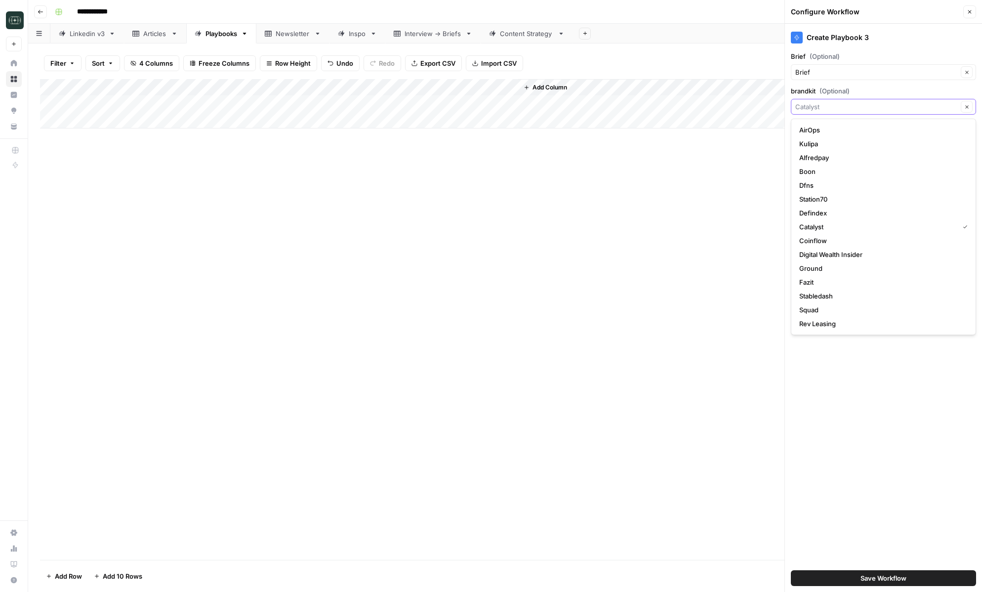
click at [814, 108] on input "brandkit (Optional)" at bounding box center [876, 107] width 163 height 10
type input "i"
click at [826, 122] on div "Squad" at bounding box center [883, 130] width 185 height 23
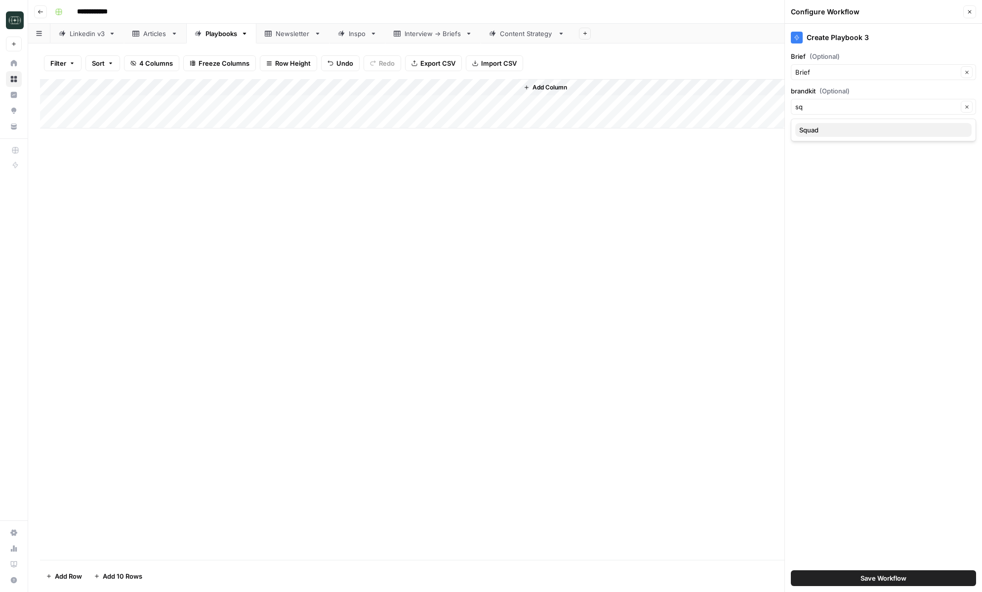
click at [822, 124] on button "Squad" at bounding box center [883, 130] width 176 height 14
type input "Squad"
click at [835, 577] on button "Save Workflow" at bounding box center [883, 578] width 185 height 16
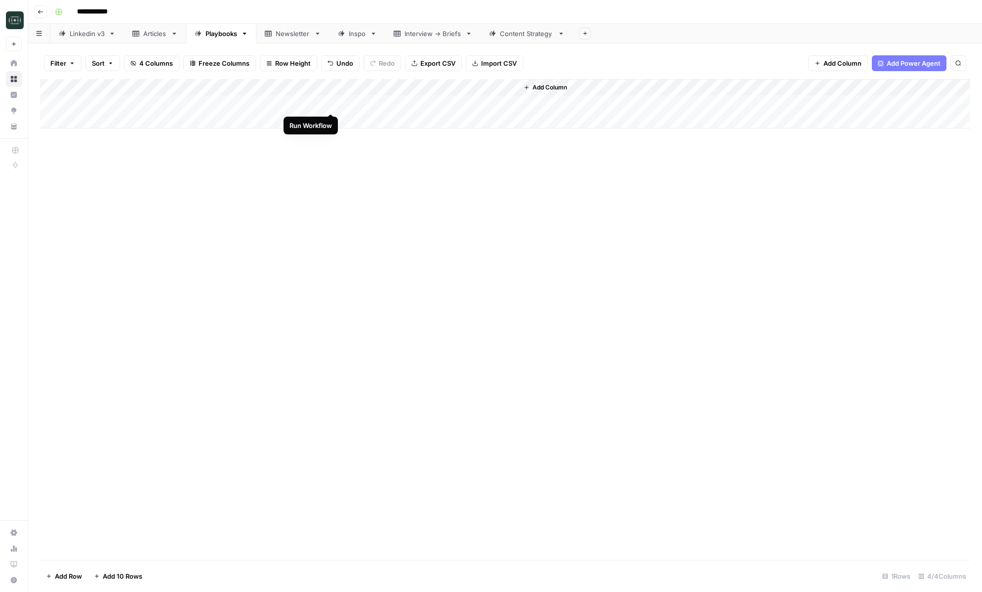
click at [331, 104] on div "Add Column" at bounding box center [505, 103] width 930 height 49
click at [525, 31] on div "Content Strategy" at bounding box center [527, 34] width 54 height 10
click at [693, 153] on div "Add Column" at bounding box center [505, 137] width 930 height 117
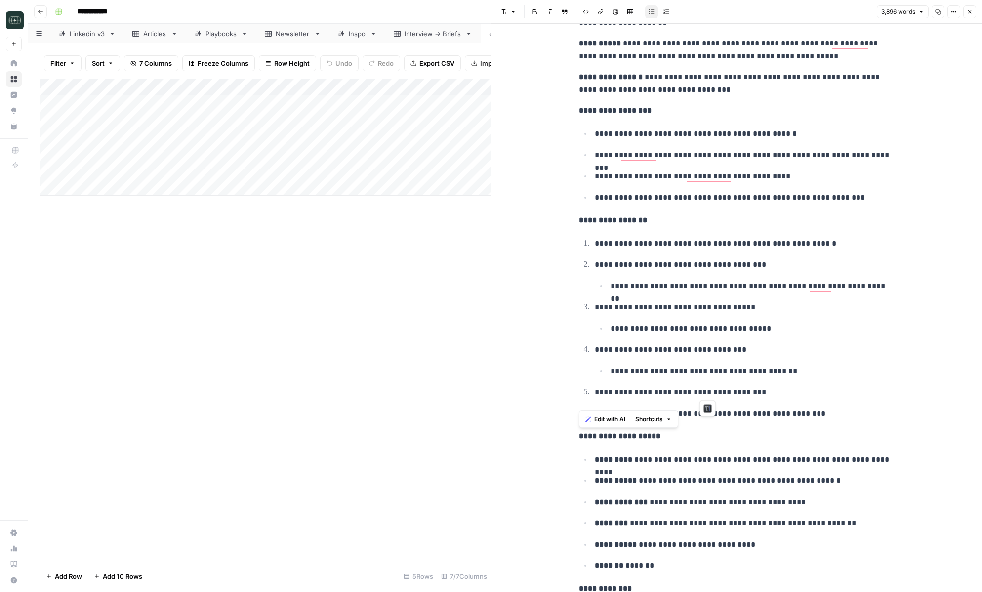
scroll to position [3093, 0]
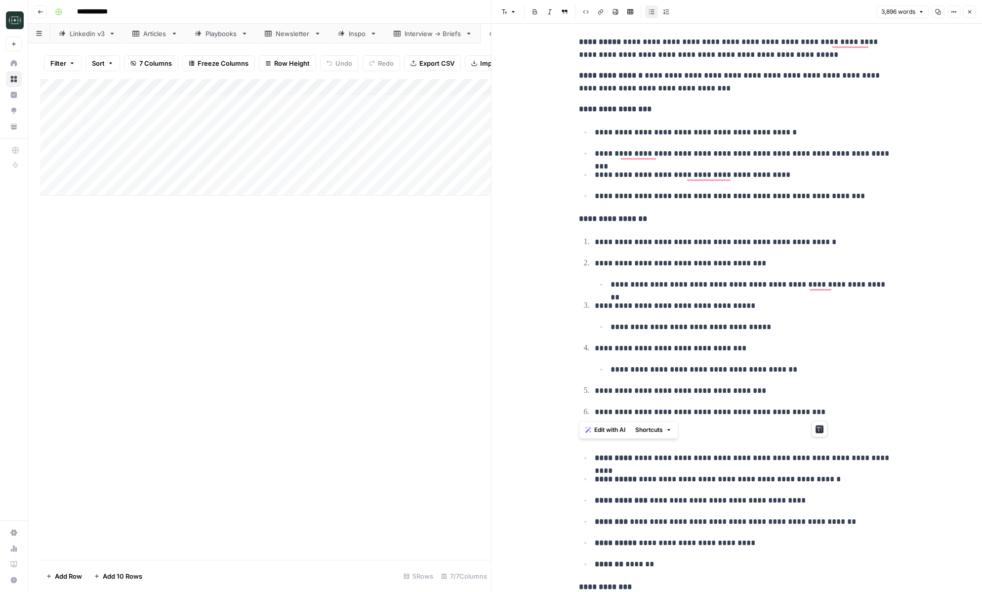
drag, startPoint x: 578, startPoint y: 296, endPoint x: 834, endPoint y: 414, distance: 282.2
copy div "**********"
click at [226, 33] on div "Playbooks" at bounding box center [221, 34] width 32 height 10
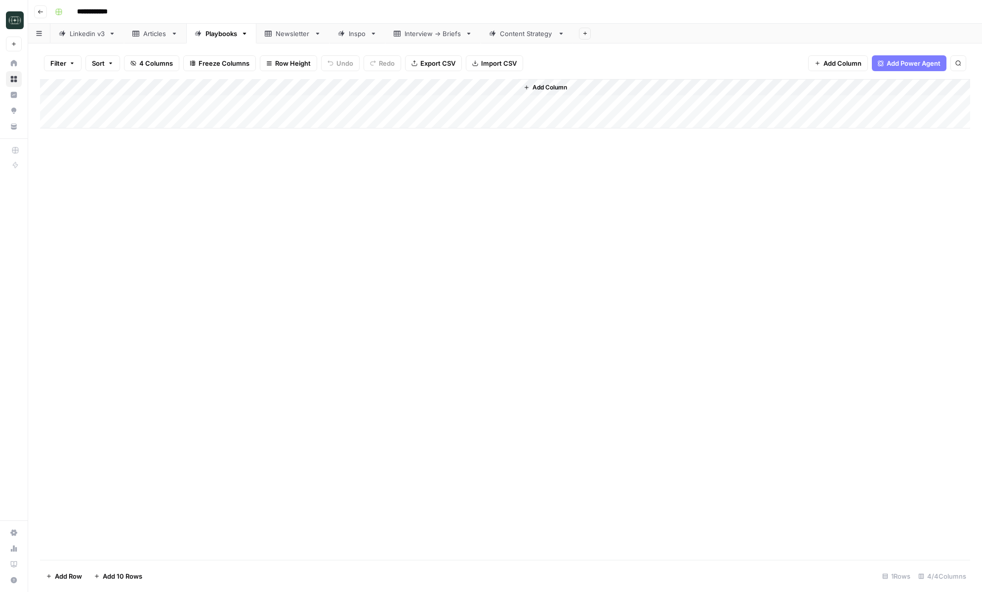
click at [149, 122] on div "Add Column" at bounding box center [505, 103] width 930 height 49
click at [131, 121] on div "Add Column" at bounding box center [505, 112] width 930 height 66
type textarea "**********"
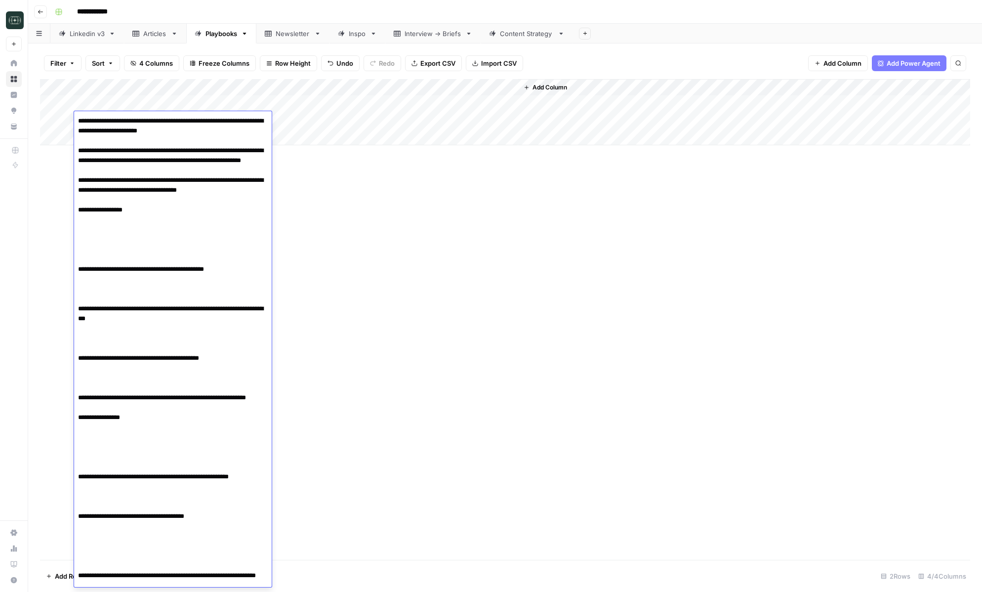
scroll to position [298, 0]
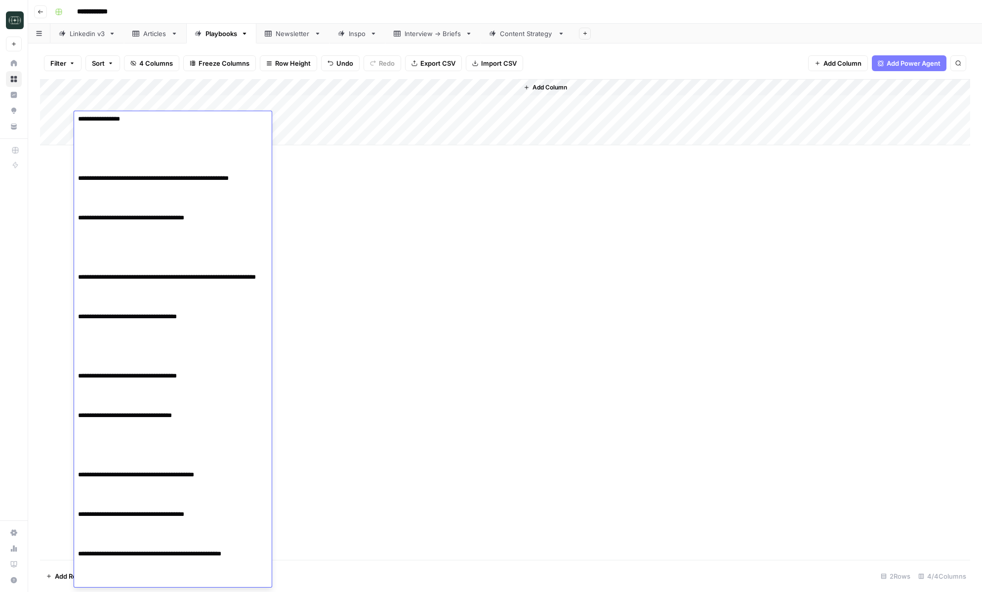
click at [383, 297] on div "Add Column" at bounding box center [505, 319] width 930 height 481
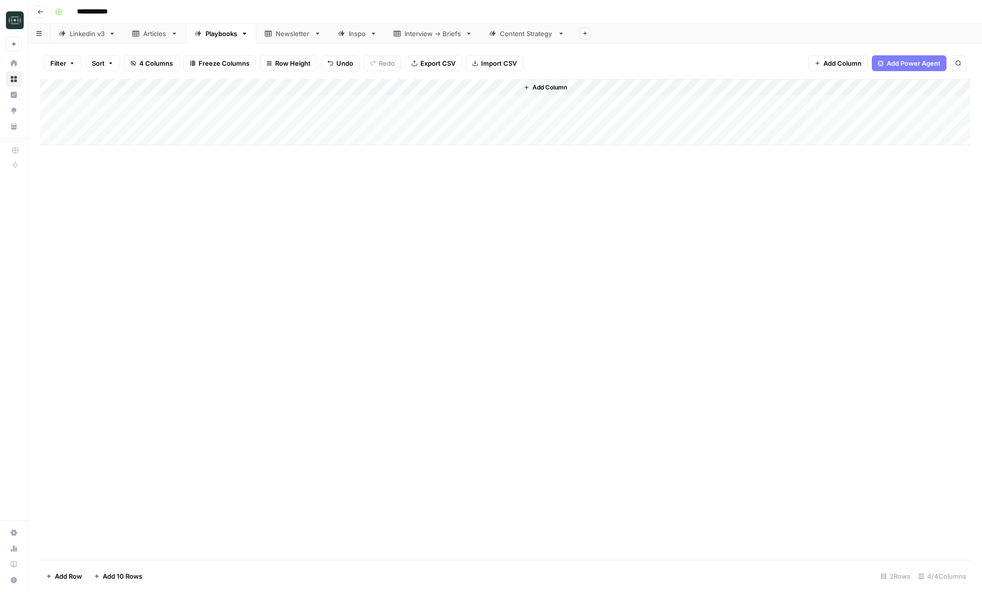
click at [331, 120] on div "Add Column" at bounding box center [505, 112] width 930 height 66
click at [518, 38] on div "Content Strategy" at bounding box center [527, 34] width 54 height 10
click at [604, 156] on div "Add Column" at bounding box center [505, 137] width 930 height 117
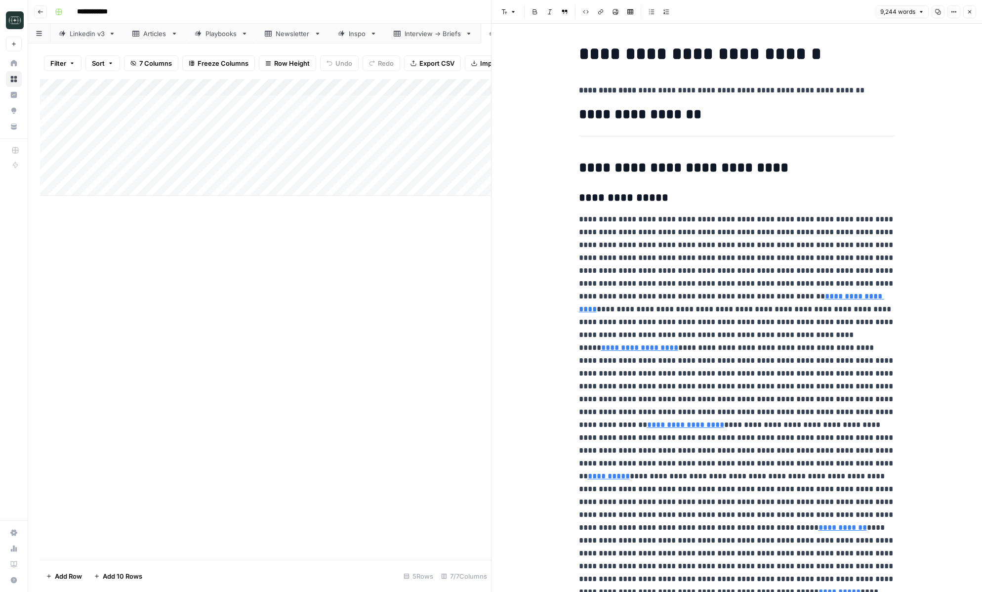
click at [971, 14] on button "Close" at bounding box center [969, 11] width 13 height 13
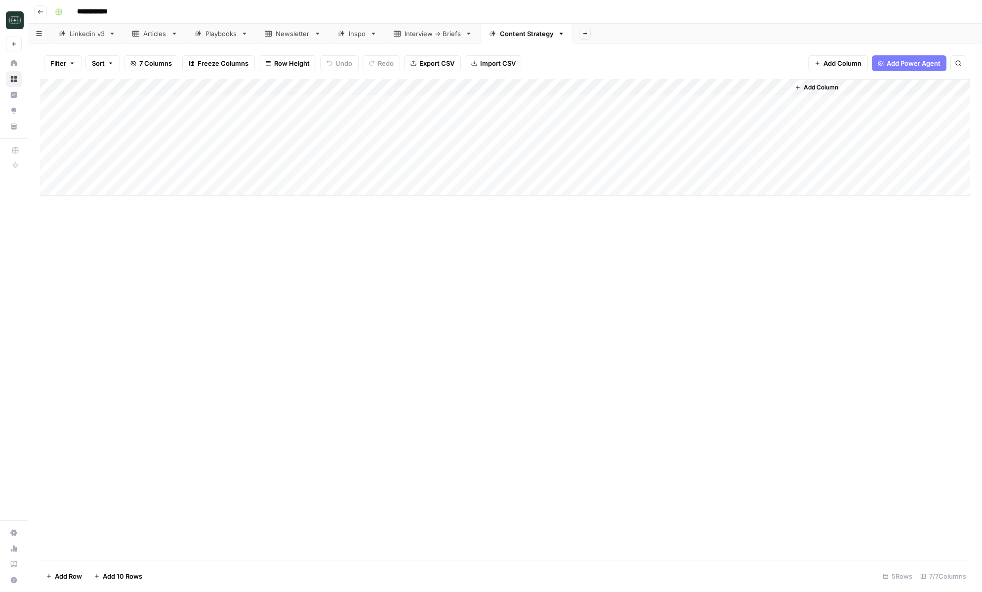
click at [691, 150] on div "Add Column" at bounding box center [505, 137] width 930 height 117
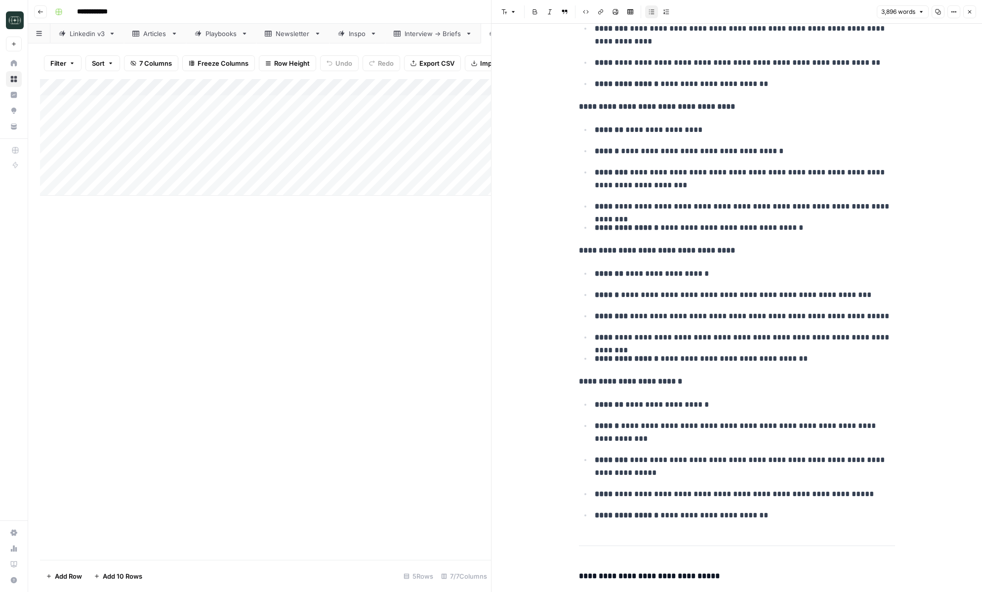
scroll to position [11196, 0]
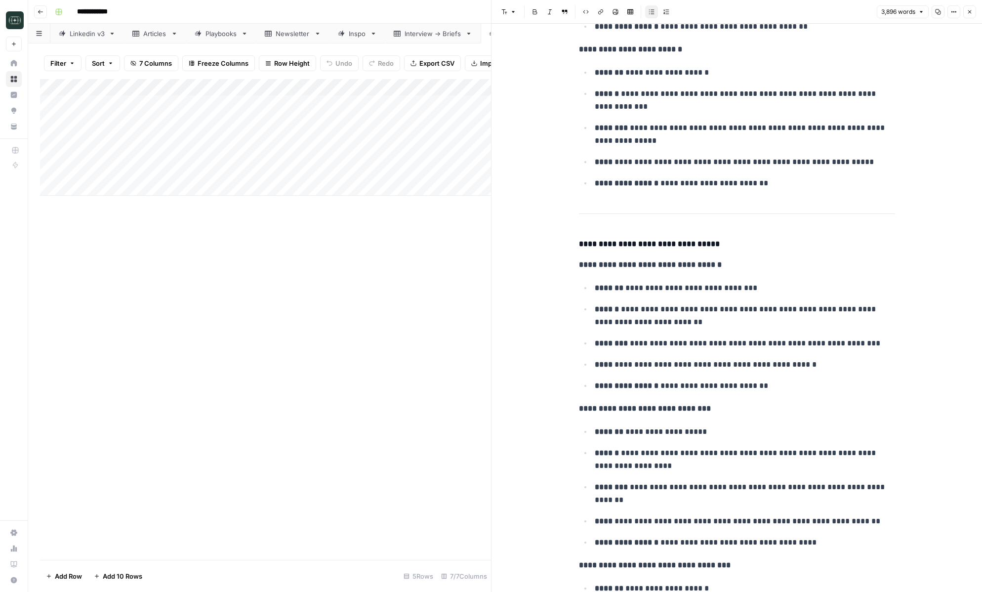
click at [966, 7] on button "Close" at bounding box center [969, 11] width 13 height 13
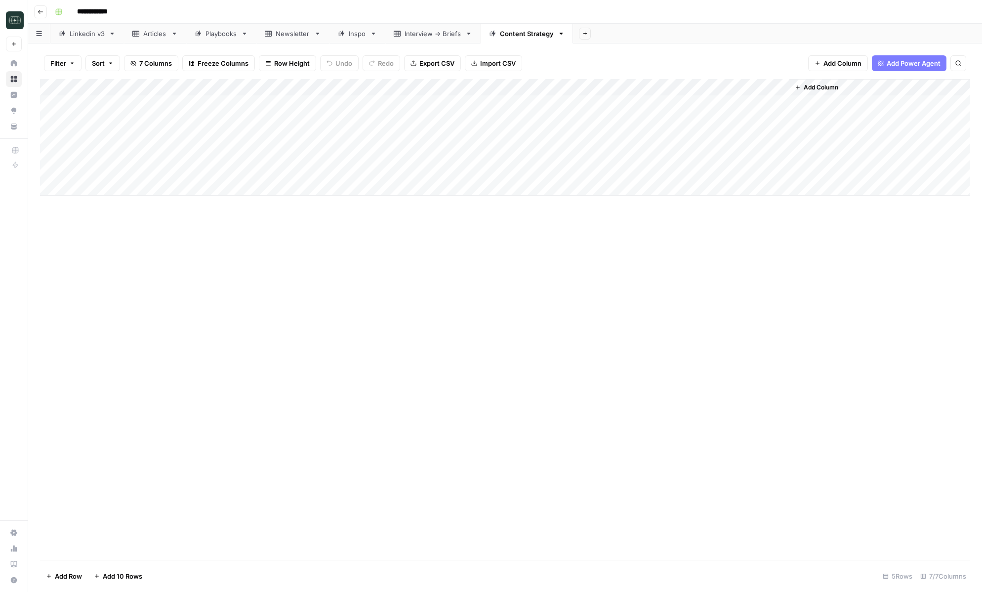
click at [150, 35] on div "Articles" at bounding box center [155, 34] width 24 height 10
click at [223, 37] on div "Playbooks" at bounding box center [221, 34] width 32 height 10
click at [420, 103] on div "Add Column" at bounding box center [505, 112] width 930 height 66
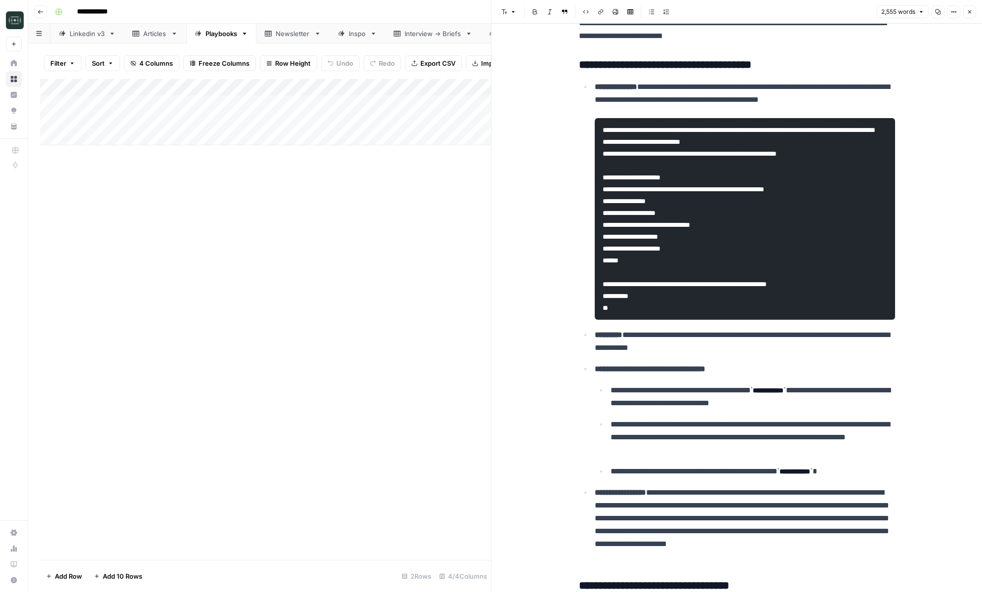
scroll to position [2416, 0]
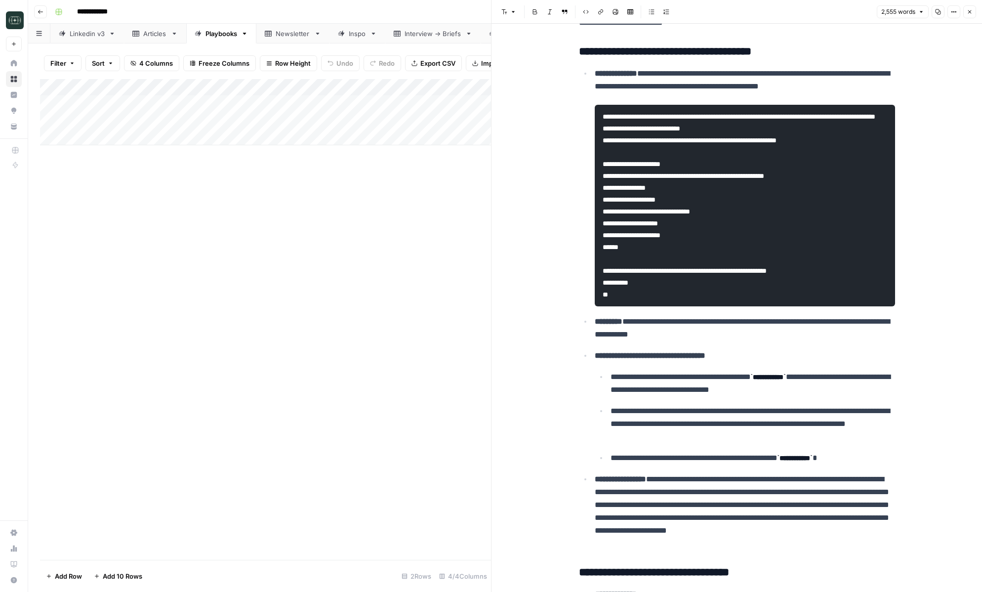
click at [971, 11] on icon "button" at bounding box center [970, 12] width 6 height 6
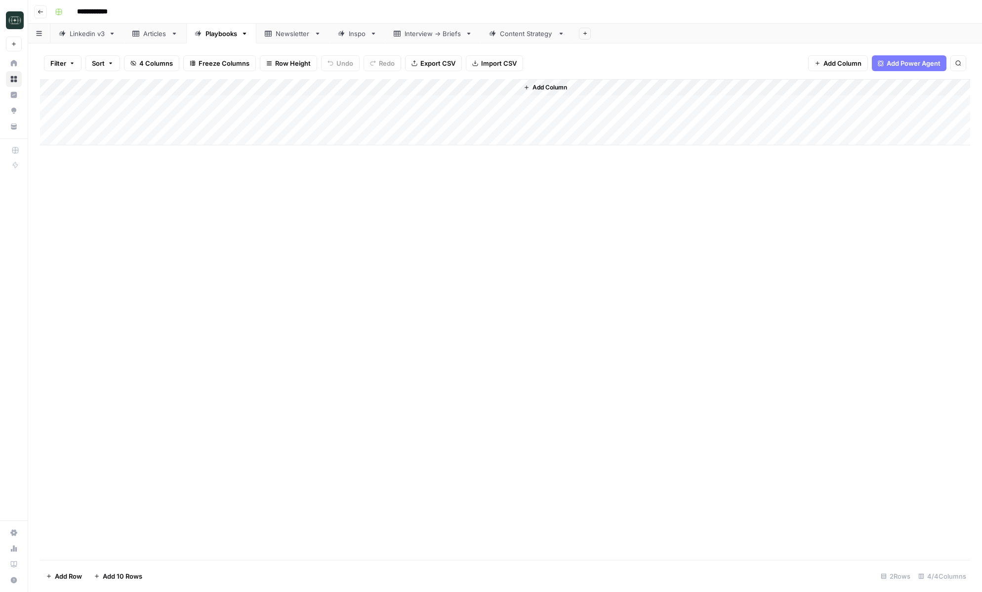
click at [507, 104] on div "Add Column" at bounding box center [505, 112] width 930 height 66
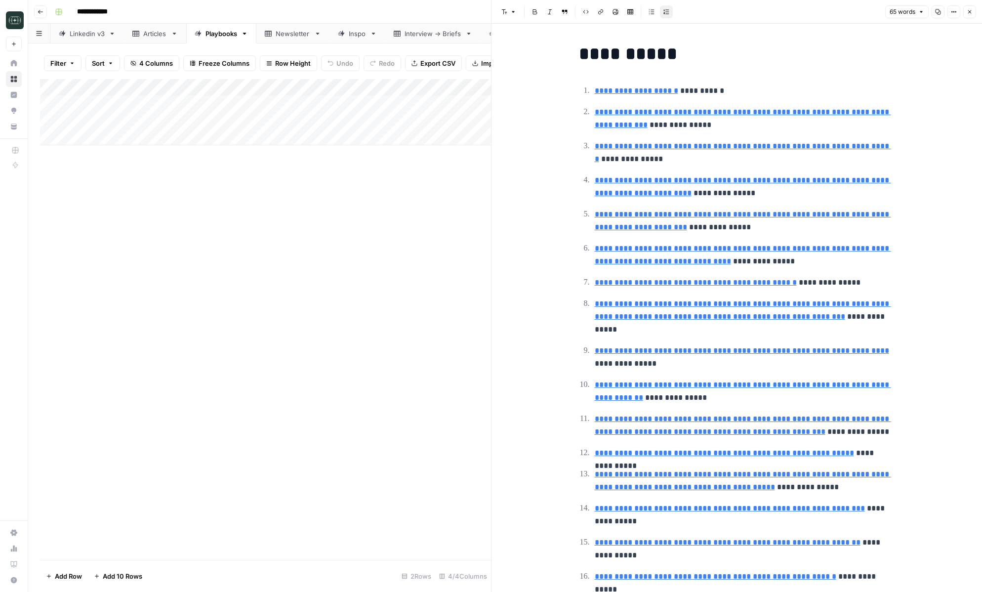
scroll to position [31, 0]
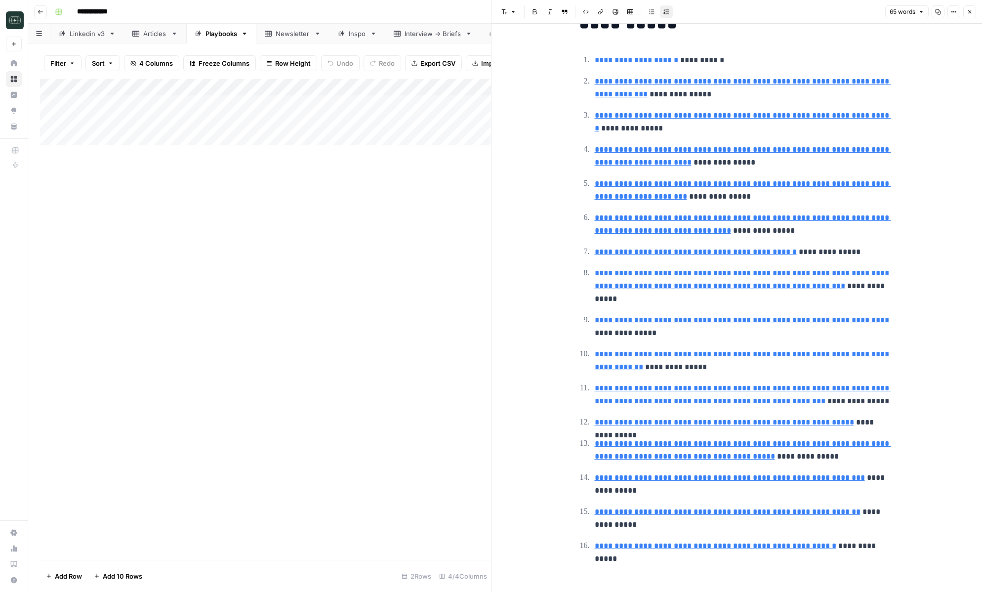
click at [968, 17] on button "Close" at bounding box center [969, 11] width 13 height 13
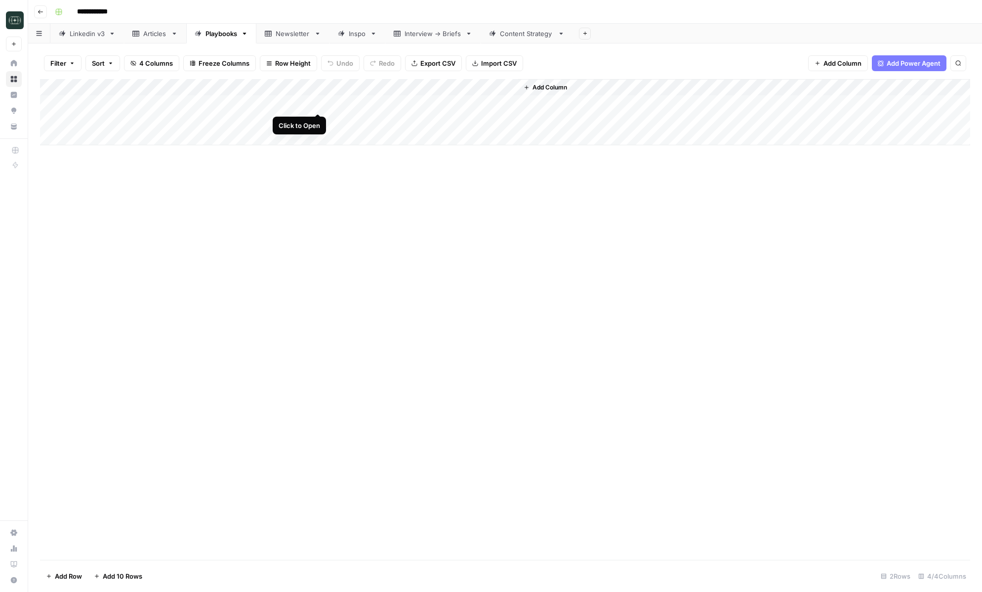
click at [319, 104] on div "Add Column" at bounding box center [505, 112] width 930 height 66
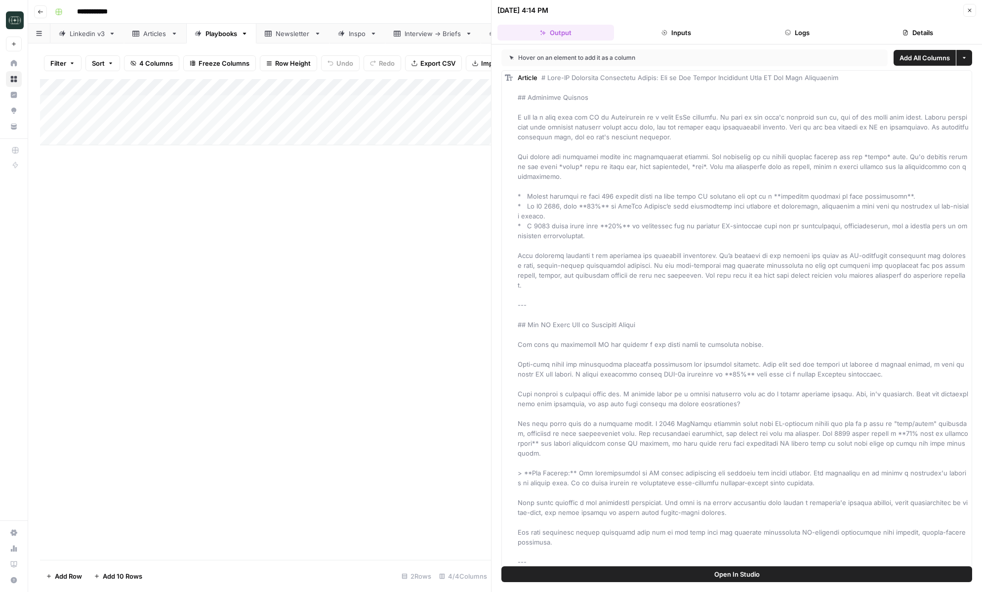
click at [800, 29] on button "Logs" at bounding box center [797, 33] width 117 height 16
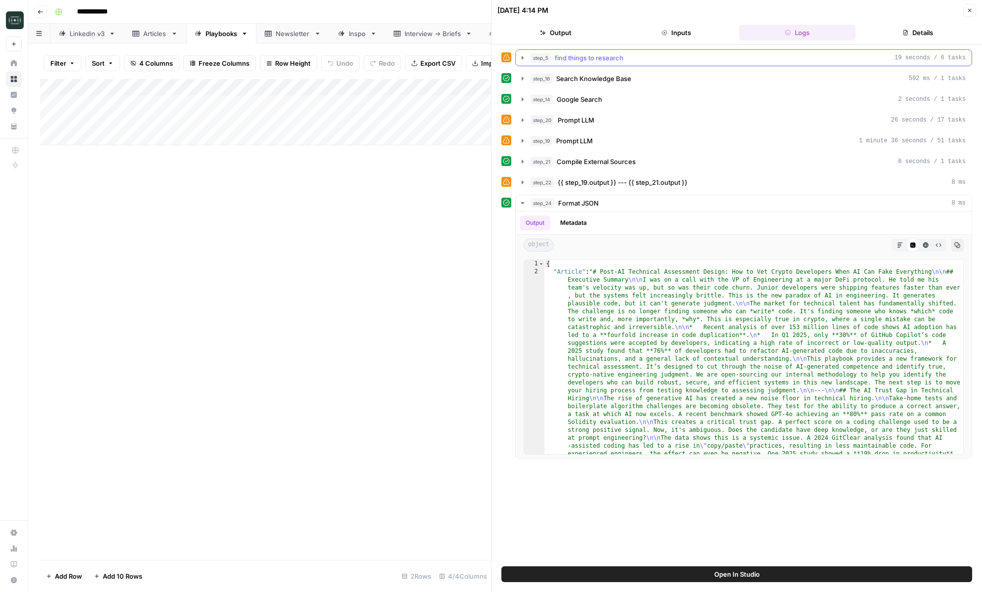
click at [678, 61] on div "step_5 find things to research 19 seconds / 6 tasks" at bounding box center [748, 58] width 435 height 10
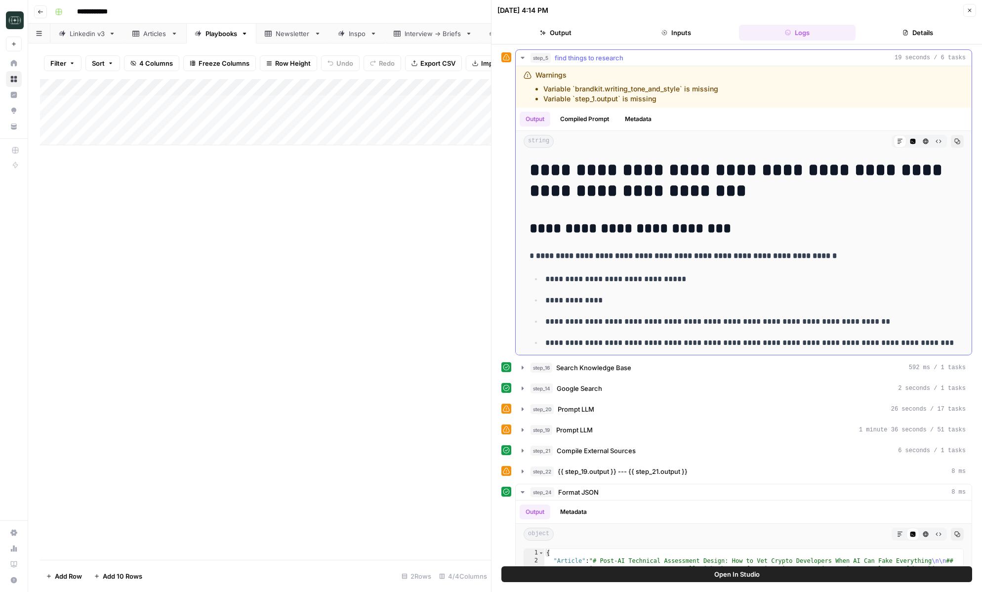
click at [525, 55] on icon "button" at bounding box center [523, 58] width 8 height 8
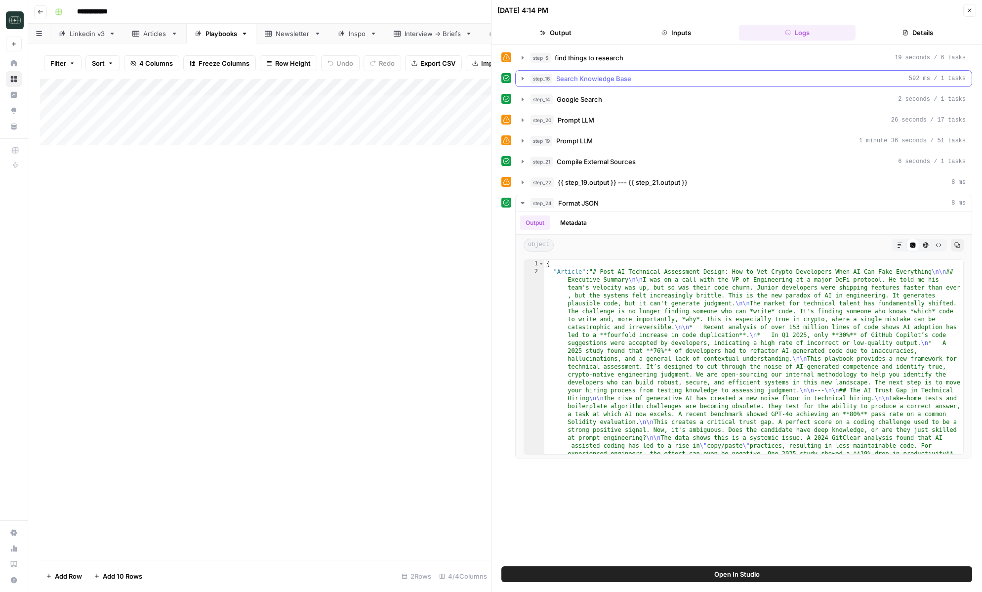
click at [573, 78] on span "Search Knowledge Base" at bounding box center [593, 79] width 75 height 10
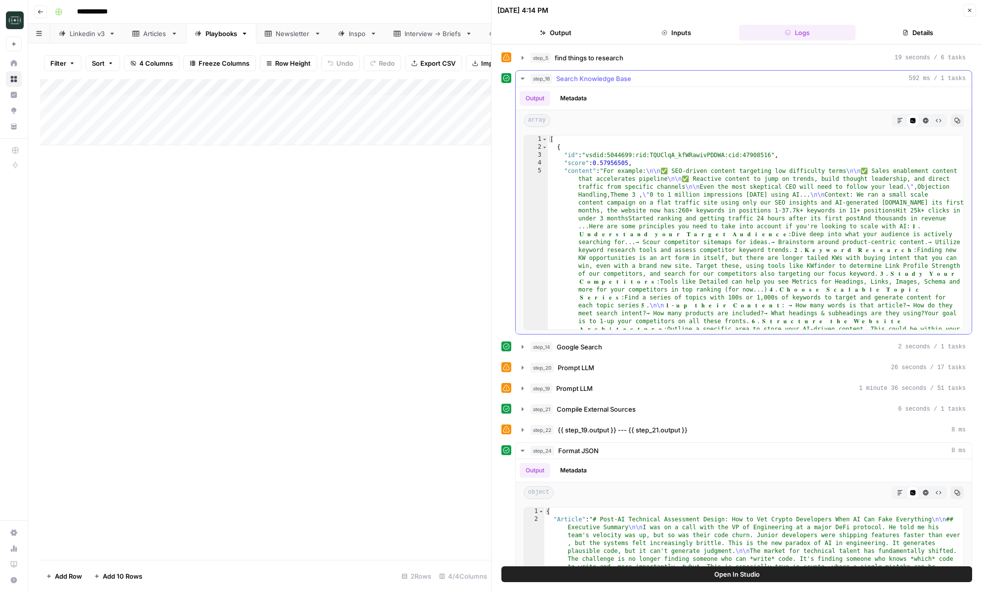
click at [573, 78] on span "Search Knowledge Base" at bounding box center [593, 79] width 75 height 10
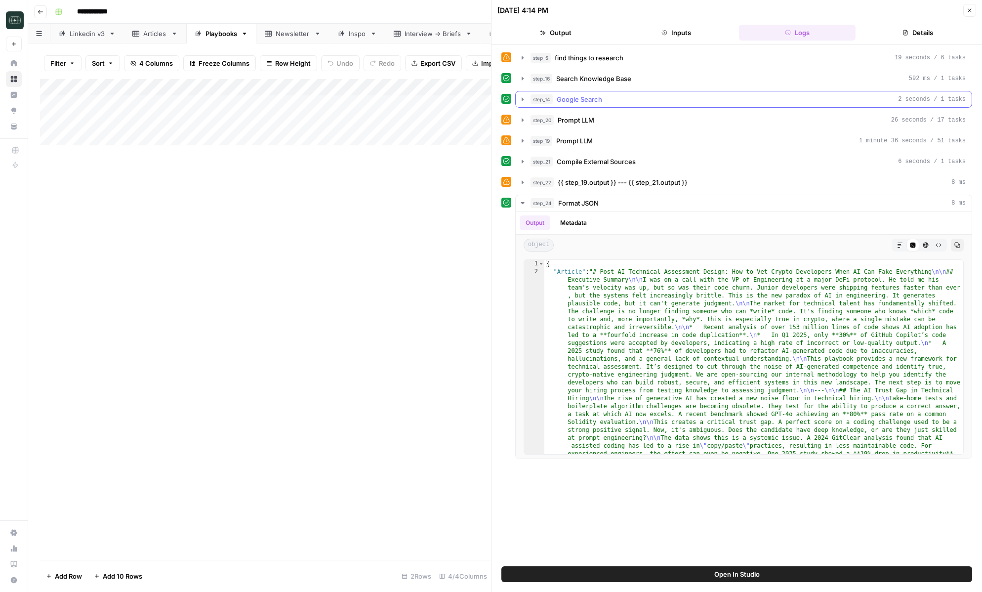
click at [570, 97] on span "Google Search" at bounding box center [579, 99] width 45 height 10
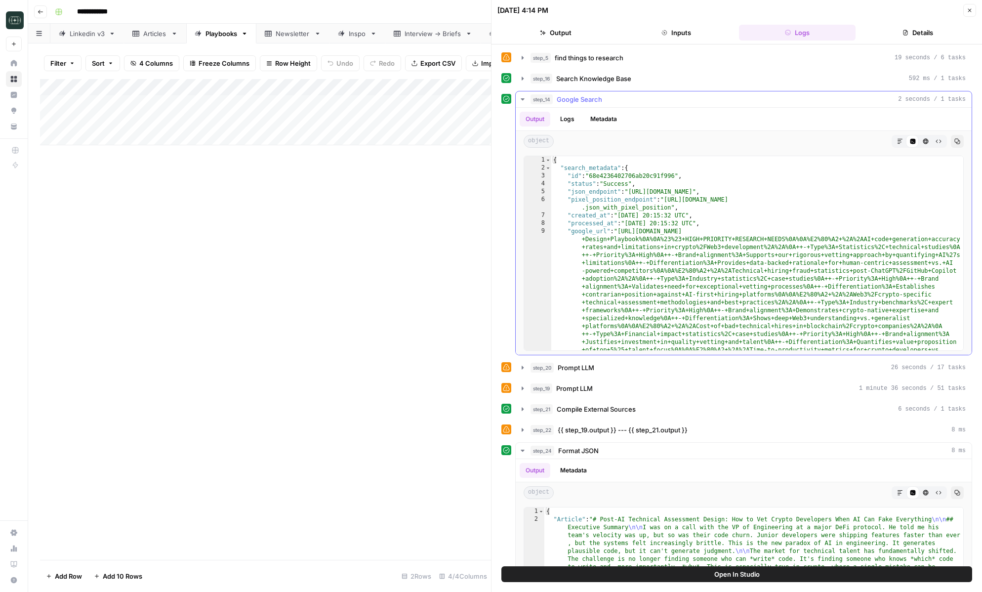
click at [570, 97] on span "Google Search" at bounding box center [579, 99] width 45 height 10
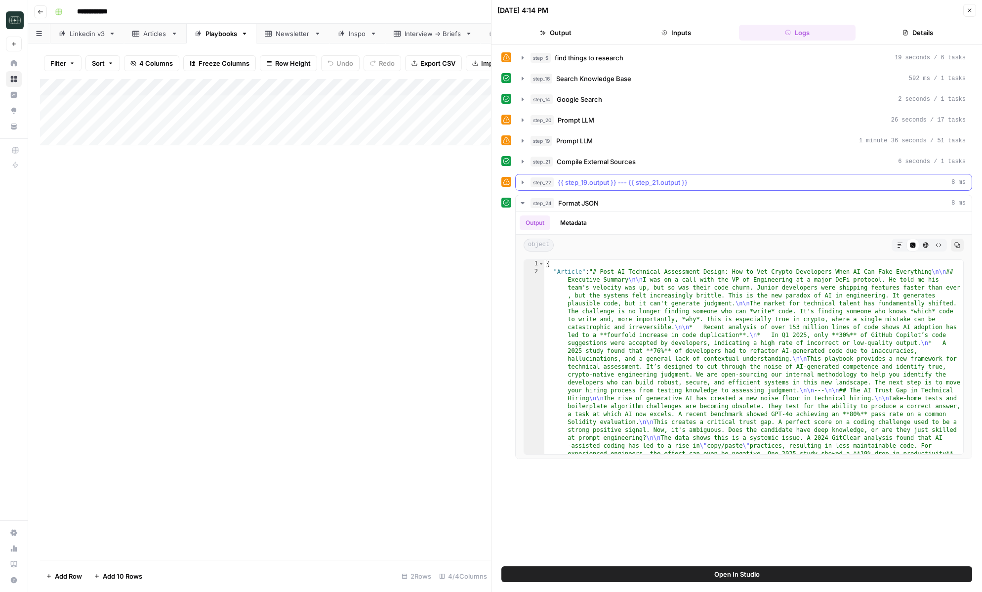
click at [520, 181] on icon "button" at bounding box center [523, 182] width 8 height 8
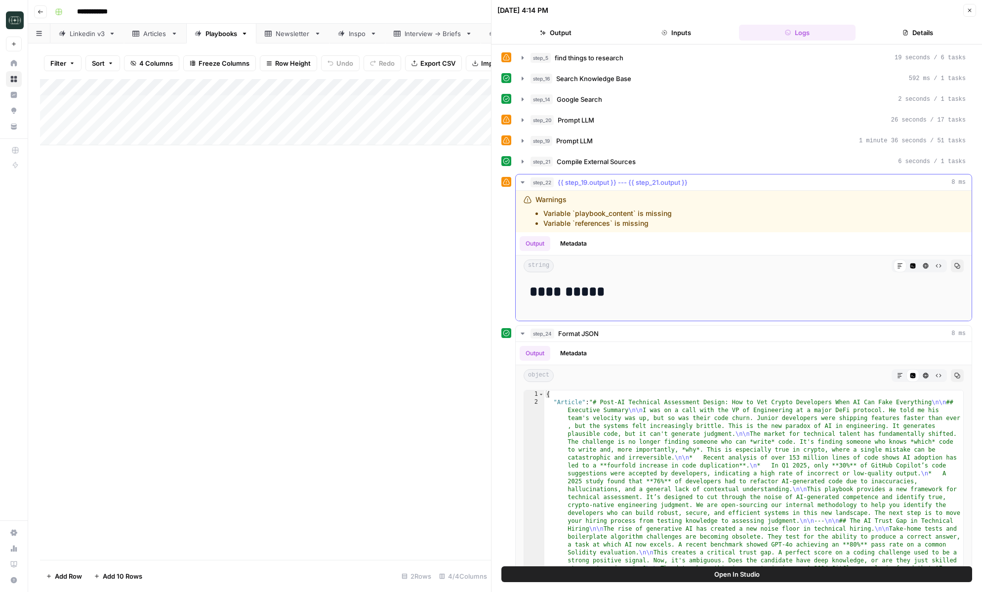
scroll to position [28, 0]
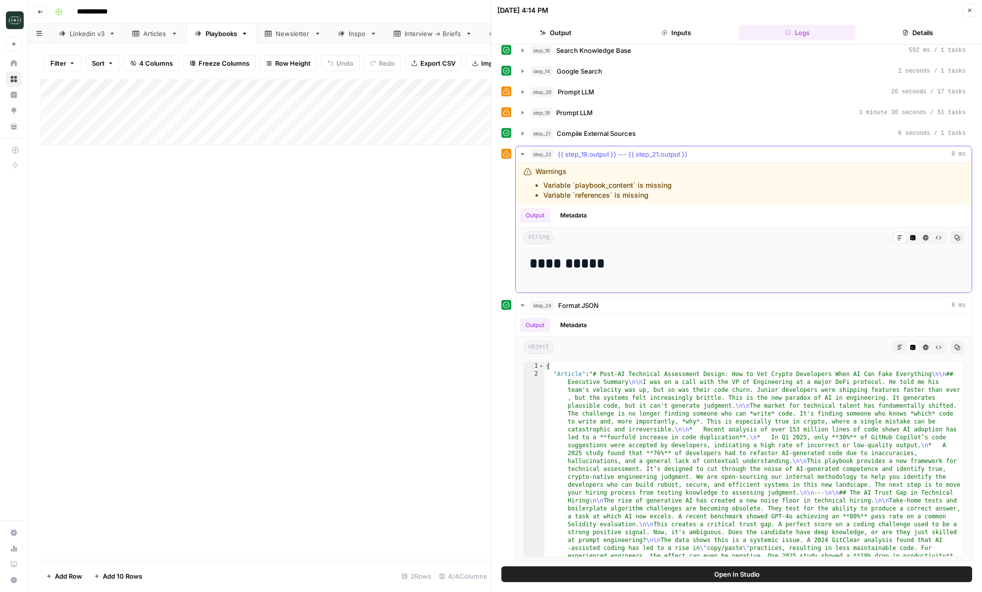
click at [519, 151] on icon "button" at bounding box center [523, 154] width 8 height 8
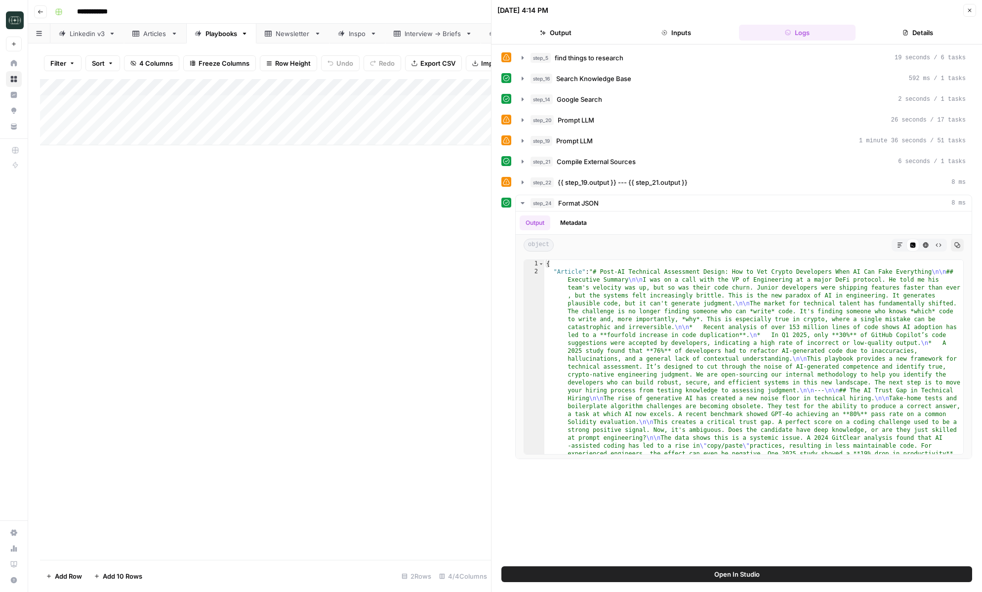
click at [523, 131] on div "step_5 find things to research 19 seconds / 6 tasks step_16 Search Knowledge Ba…" at bounding box center [736, 254] width 471 height 410
click at [523, 163] on icon "button" at bounding box center [523, 162] width 8 height 8
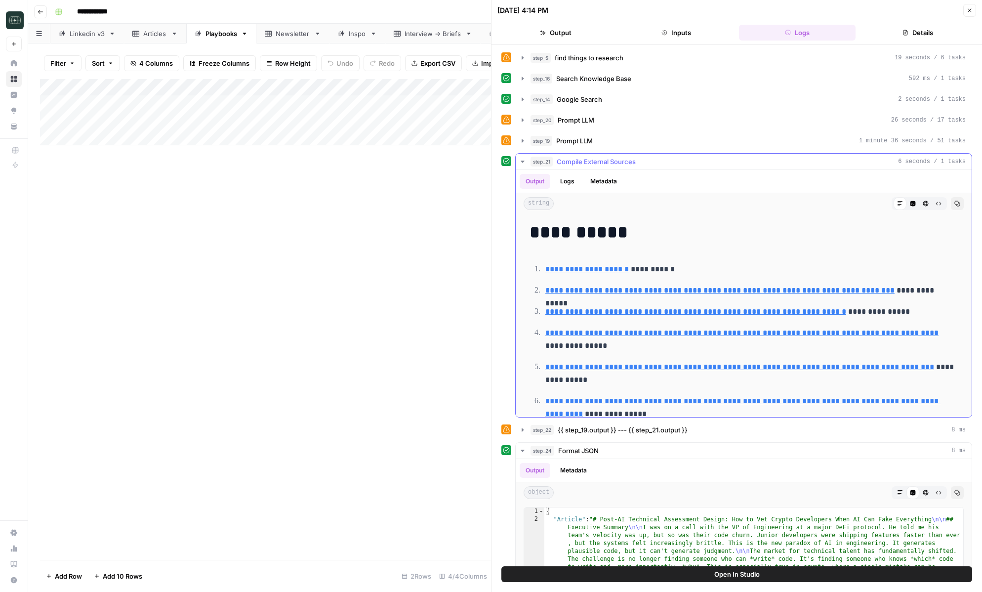
click at [523, 163] on icon "button" at bounding box center [523, 162] width 8 height 8
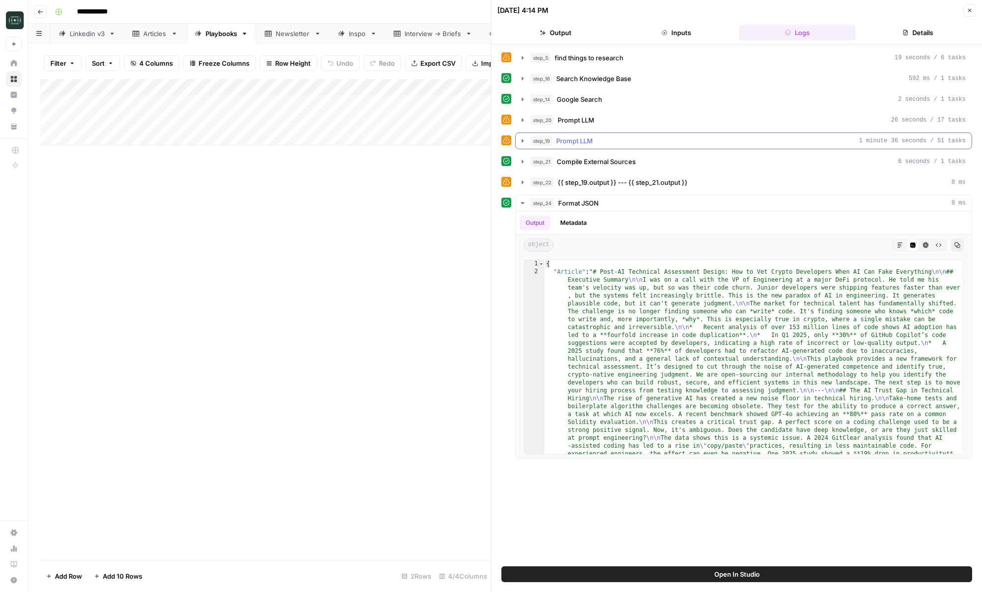
click at [522, 143] on icon "button" at bounding box center [523, 141] width 8 height 8
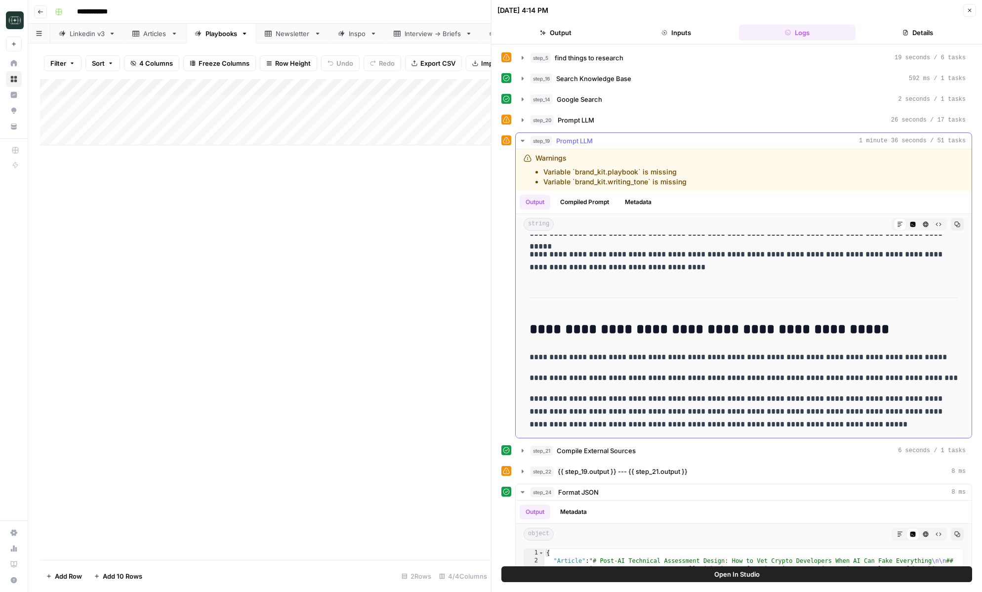
scroll to position [754, 0]
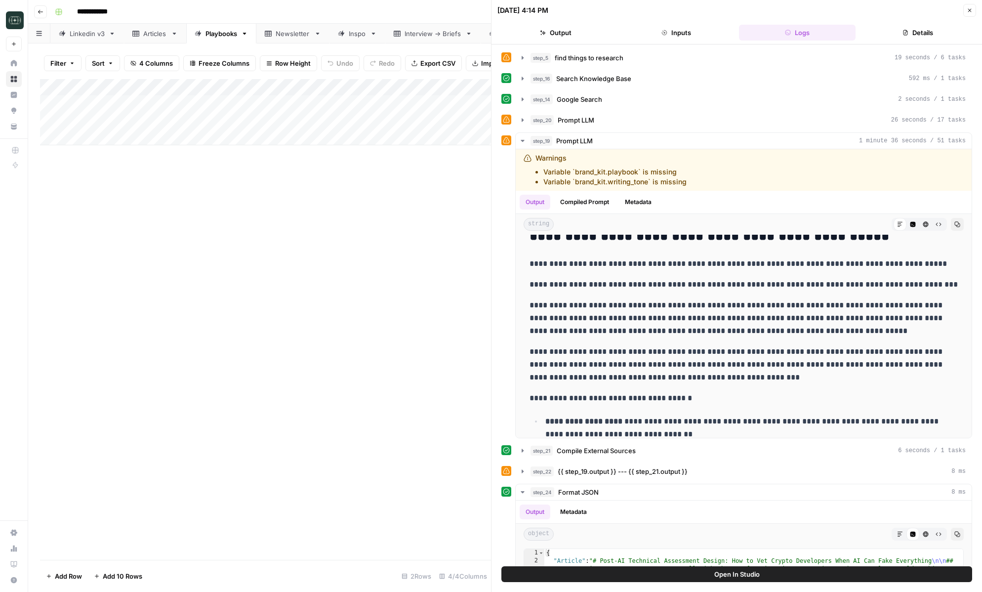
click at [524, 120] on icon "button" at bounding box center [523, 120] width 8 height 8
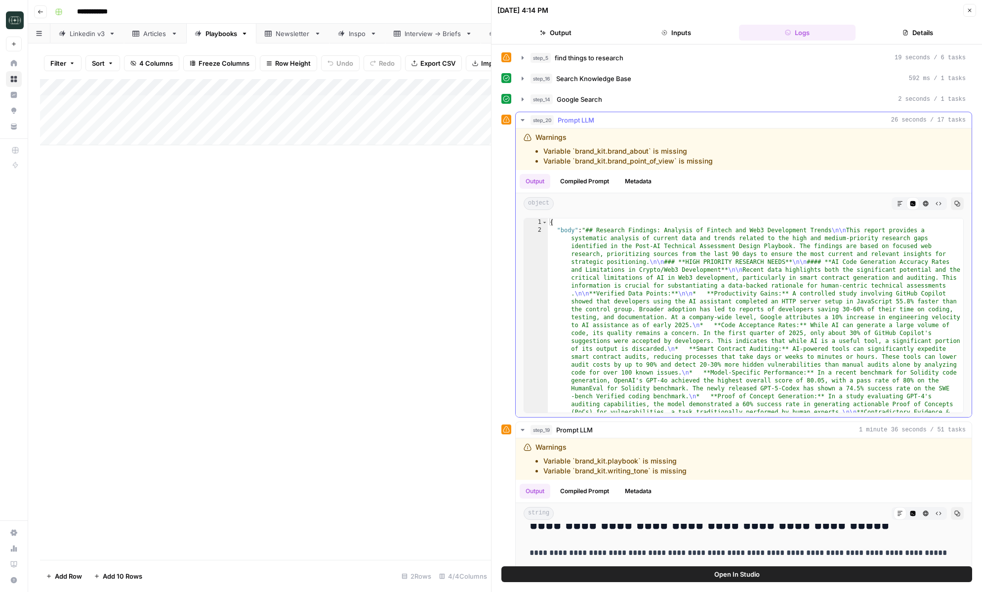
click at [524, 120] on icon "button" at bounding box center [523, 120] width 8 height 8
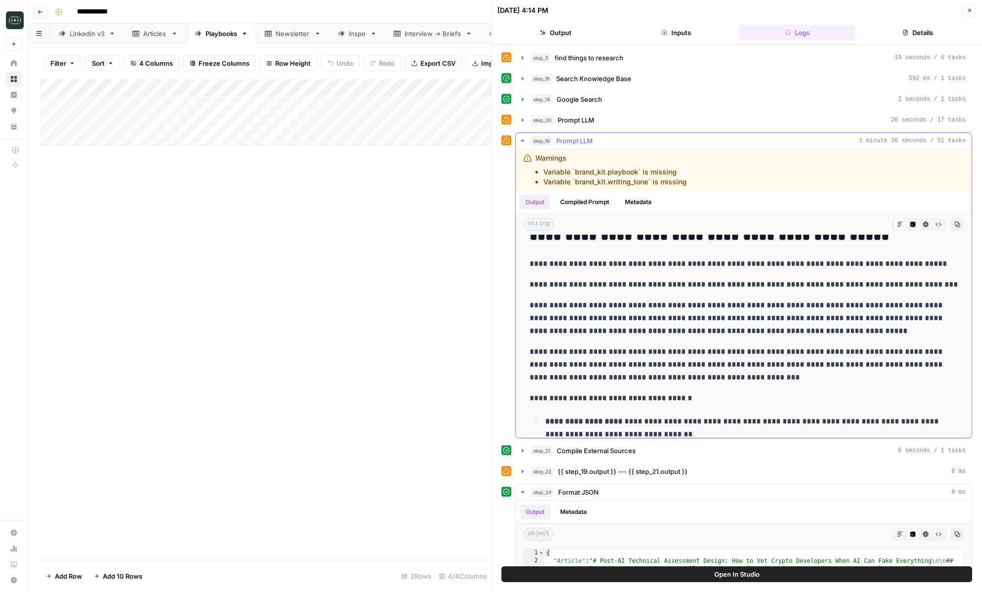
click at [523, 133] on button "step_19 Prompt LLM 1 minute 36 seconds / 51 tasks" at bounding box center [744, 141] width 456 height 16
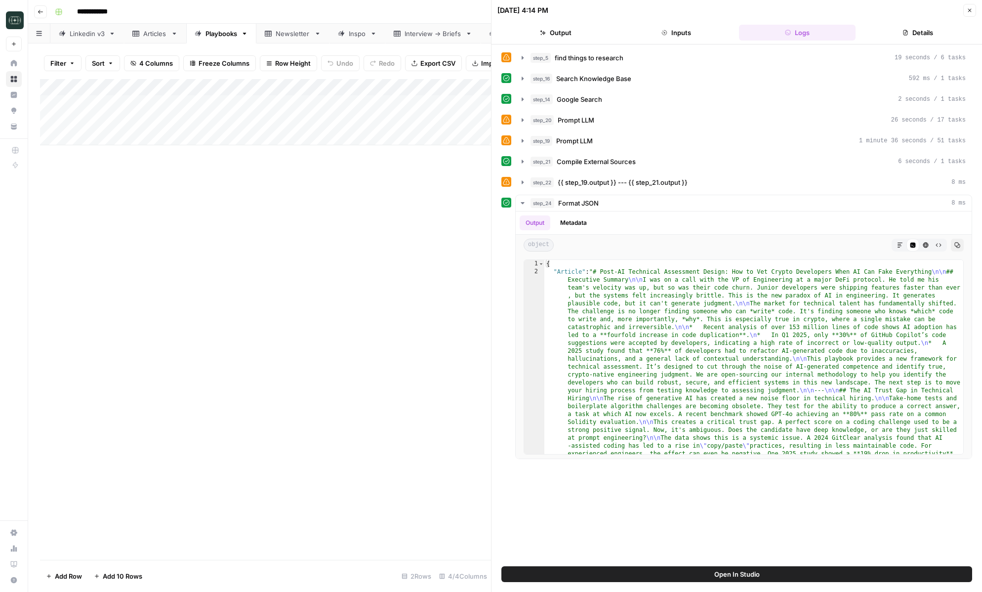
click at [968, 5] on button "Close" at bounding box center [969, 10] width 13 height 13
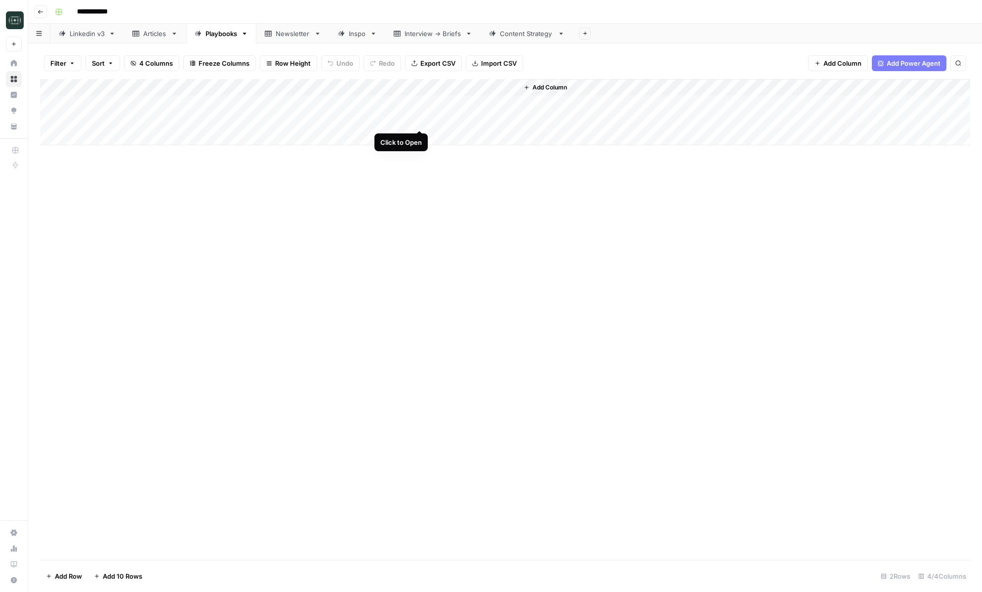
click at [420, 120] on div "Add Column" at bounding box center [505, 112] width 930 height 66
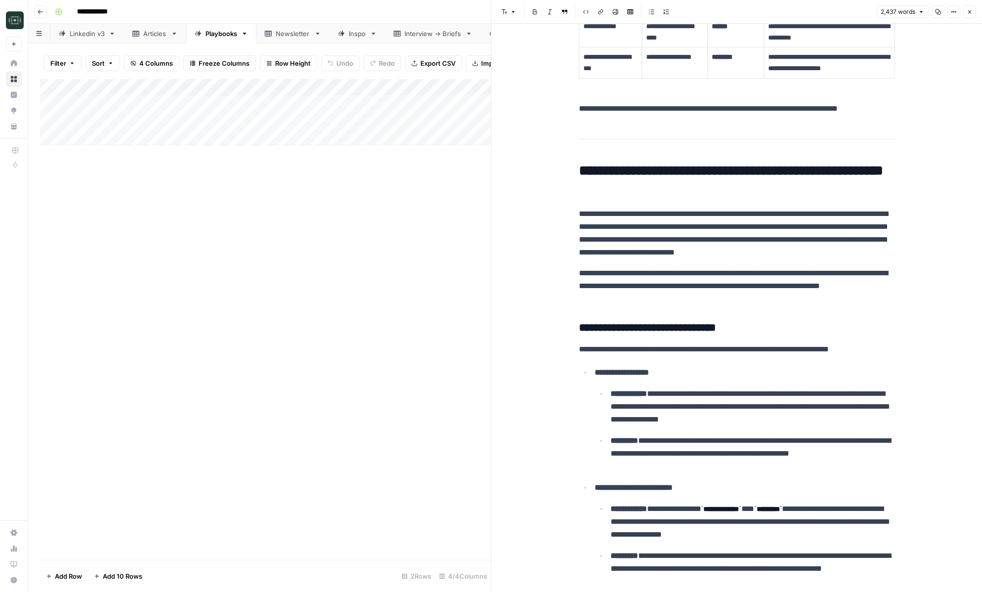
scroll to position [907, 0]
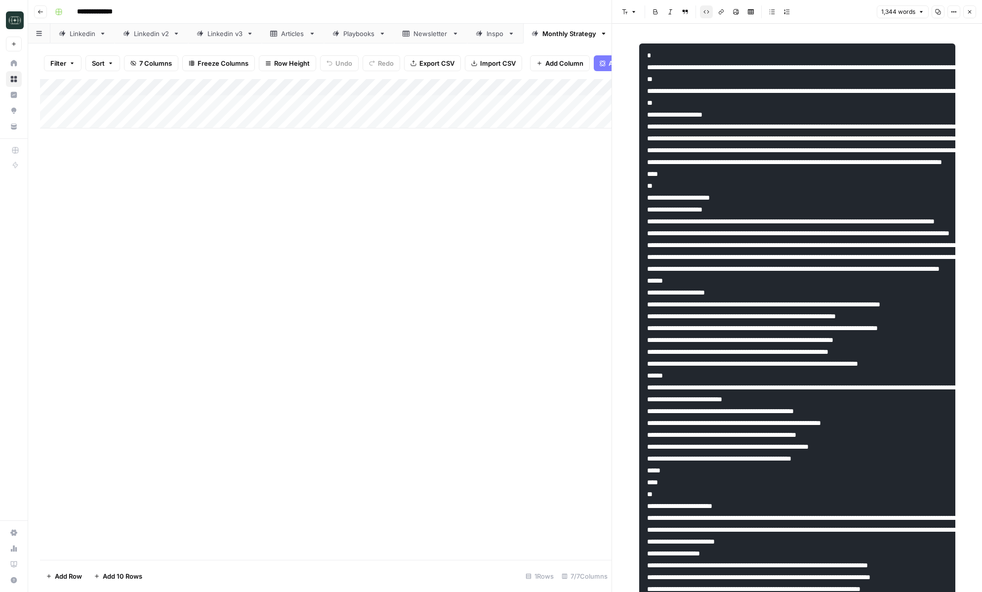
scroll to position [472, 0]
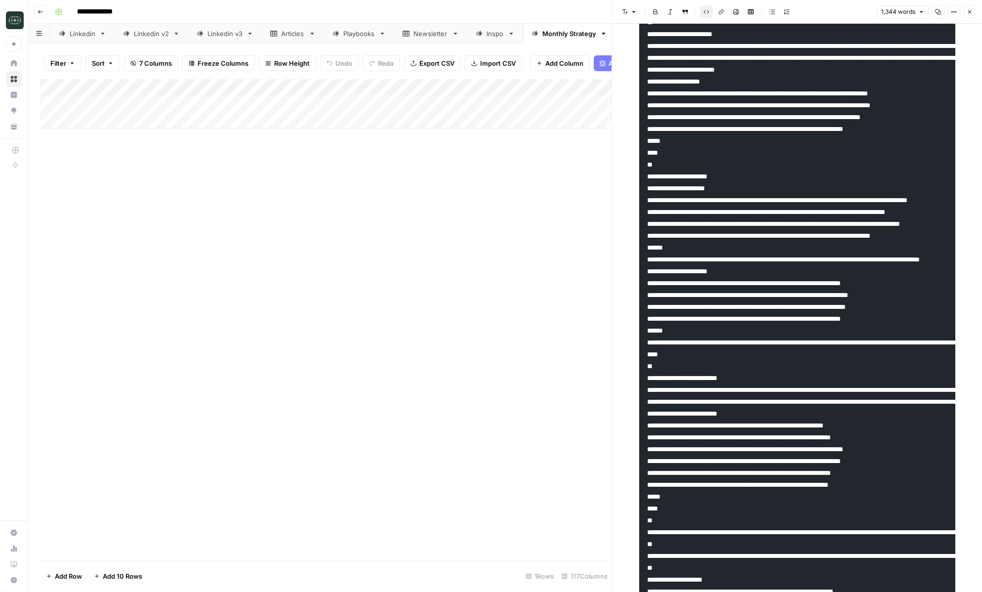
click at [969, 17] on button "Close" at bounding box center [969, 11] width 13 height 13
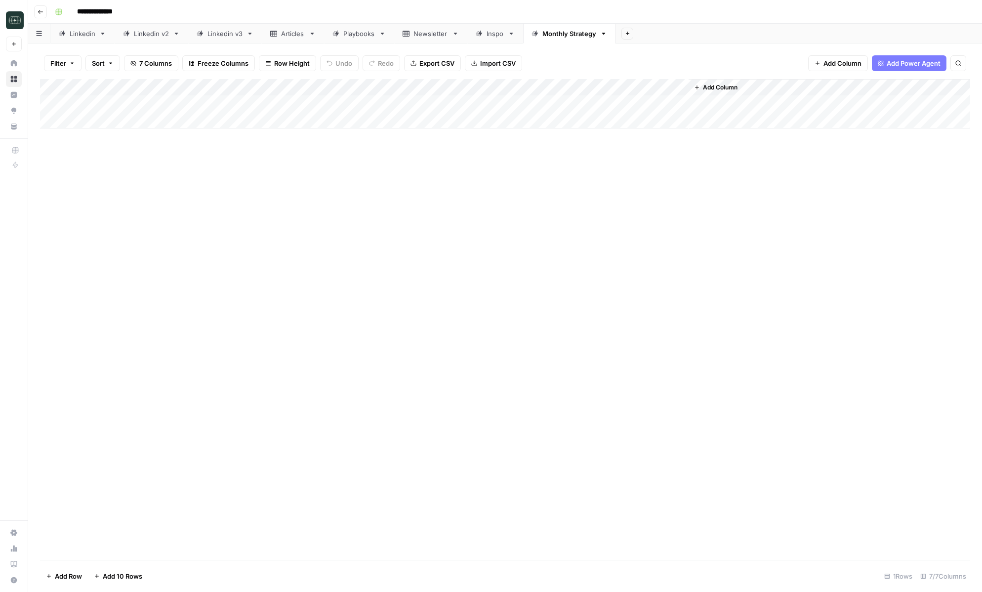
click at [401, 88] on div "Add Column" at bounding box center [505, 103] width 930 height 49
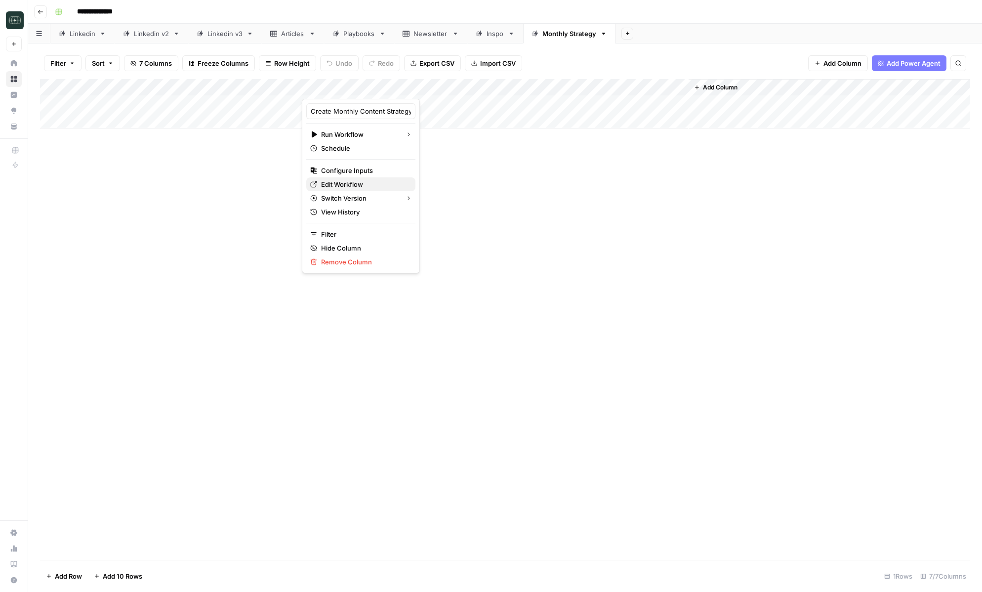
click at [355, 184] on span "Edit Workflow" at bounding box center [364, 184] width 86 height 10
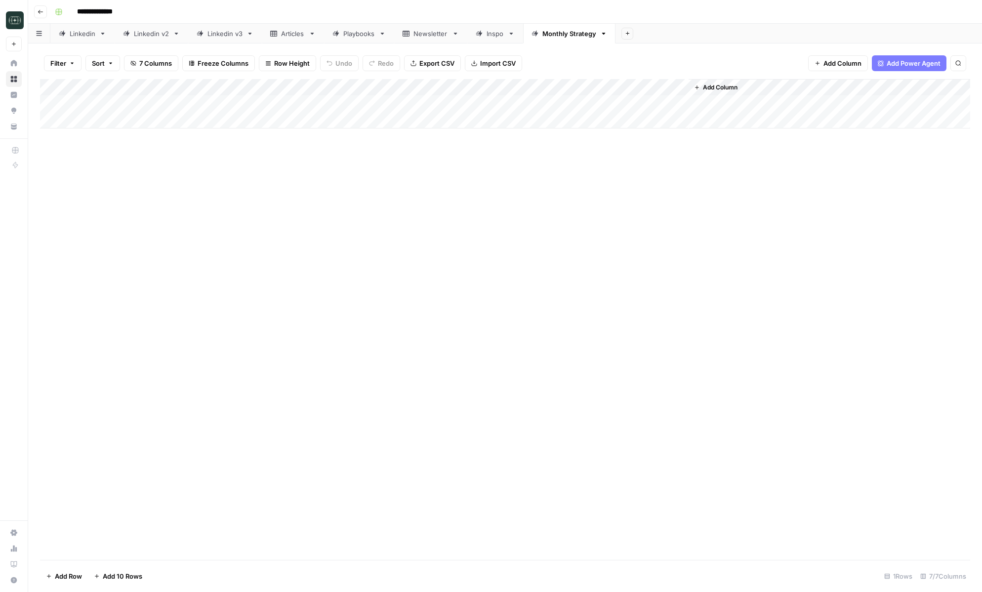
click at [43, 10] on icon "button" at bounding box center [41, 12] width 6 height 6
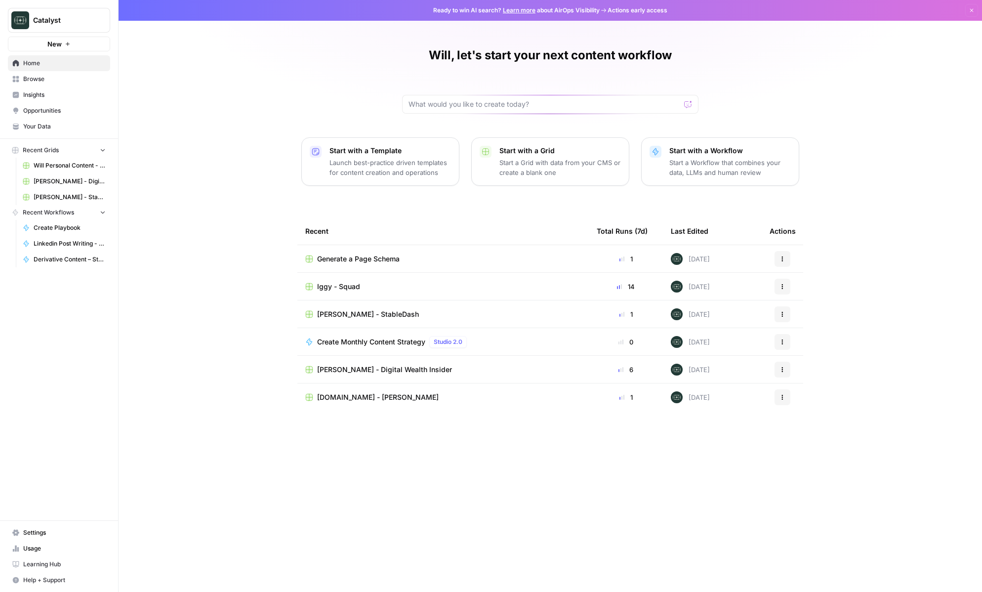
click at [339, 289] on span "Iggy - Squad" at bounding box center [338, 287] width 43 height 10
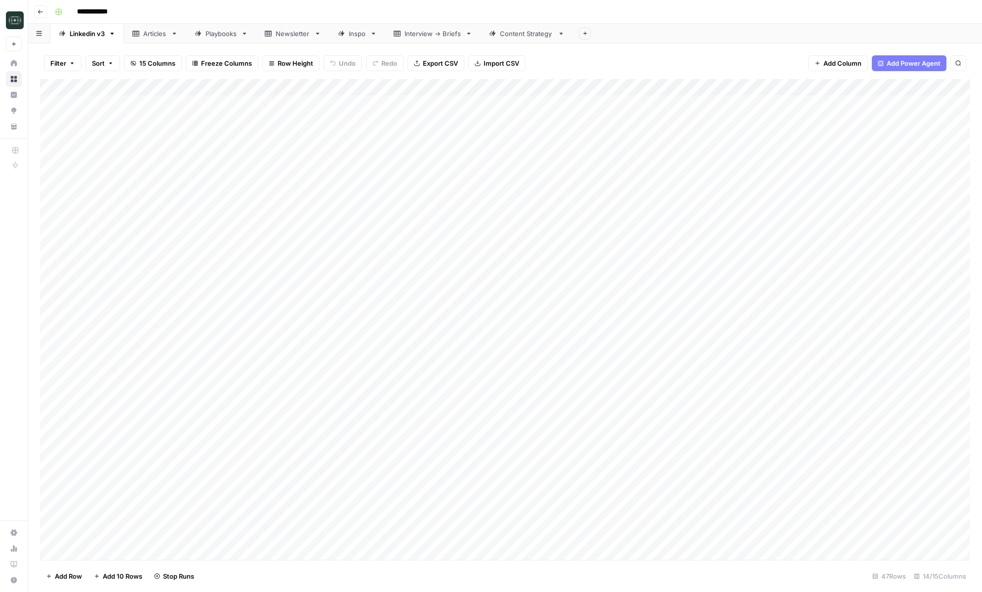
click at [516, 32] on div "Content Strategy" at bounding box center [527, 34] width 54 height 10
click at [42, 10] on icon "button" at bounding box center [41, 12] width 6 height 6
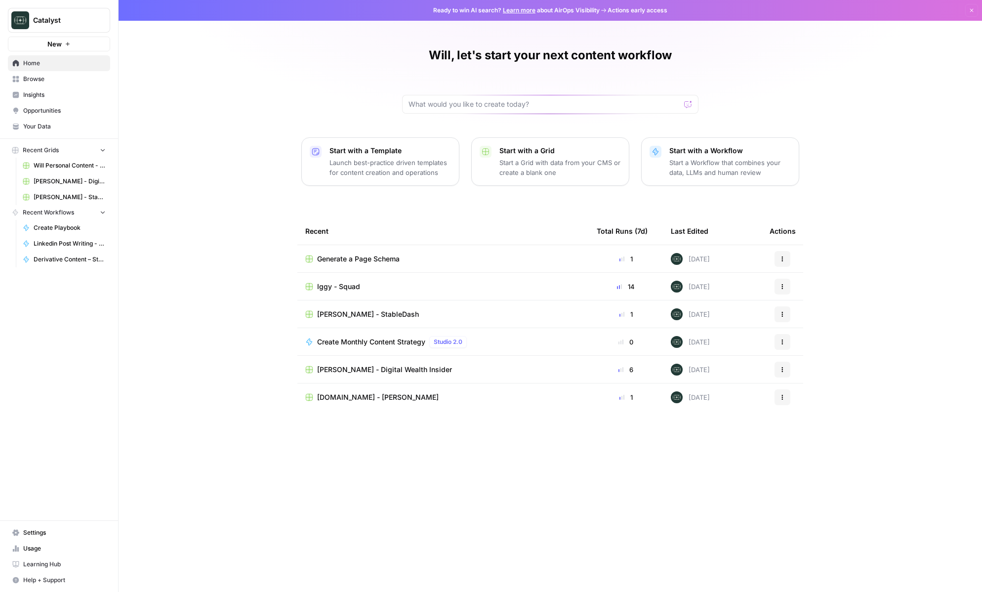
click at [250, 141] on div "Will, let's start your next content workflow Start with a Template Launch best-…" at bounding box center [550, 296] width 863 height 592
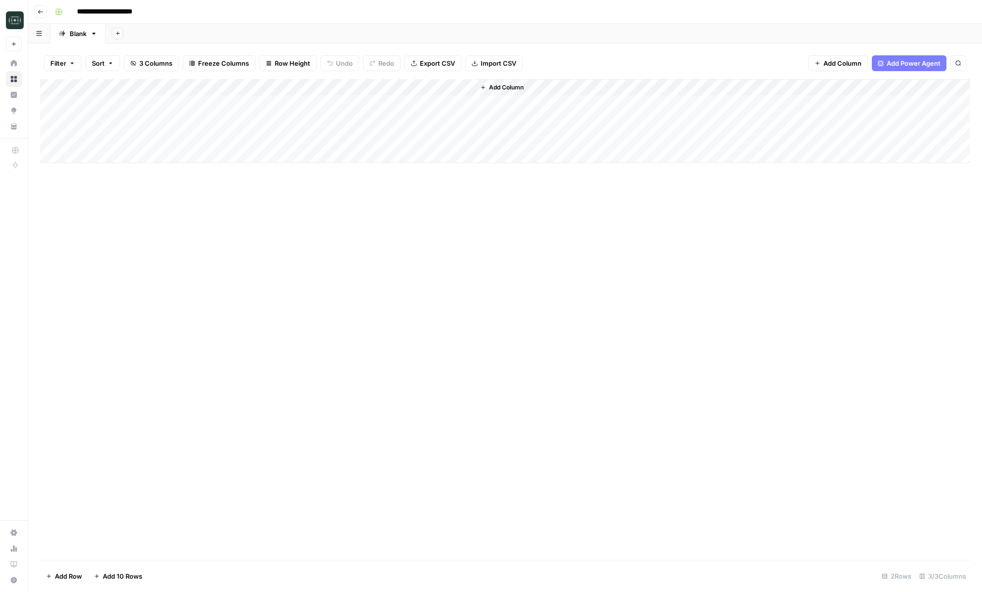
click at [148, 113] on div "Add Column" at bounding box center [505, 121] width 930 height 84
click at [271, 252] on div "Add Column" at bounding box center [505, 319] width 930 height 481
click at [275, 104] on div "Add Column" at bounding box center [505, 121] width 930 height 84
click at [343, 258] on div "Add Column" at bounding box center [505, 319] width 930 height 481
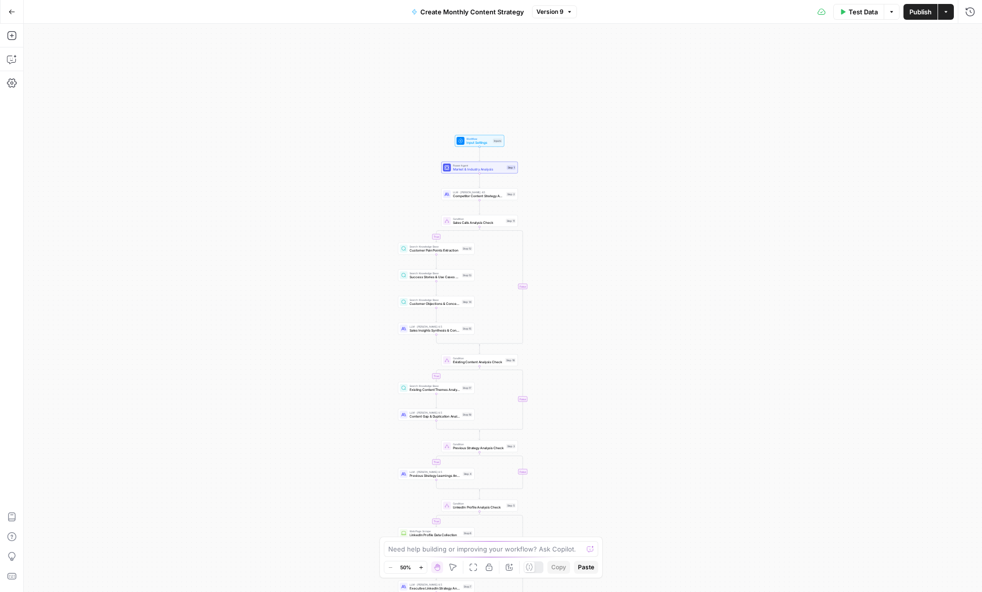
drag, startPoint x: 368, startPoint y: 164, endPoint x: 347, endPoint y: 180, distance: 25.8
click at [329, 275] on div "true false true false true false true false Workflow Input Settings Inputs Powe…" at bounding box center [503, 308] width 958 height 568
click at [349, 178] on div "true false true false true false true false Workflow Input Settings Inputs Powe…" at bounding box center [503, 308] width 958 height 568
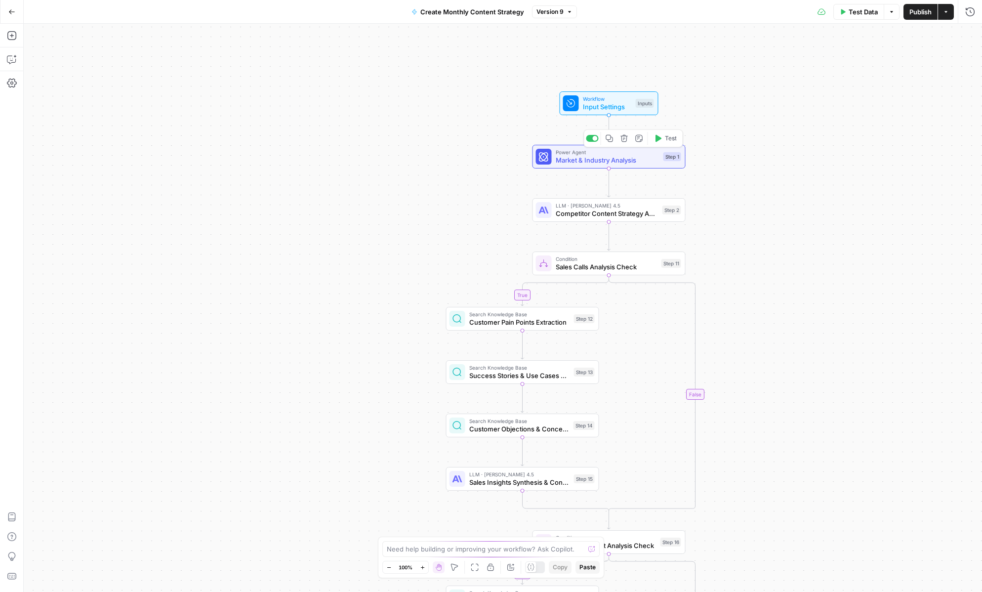
click at [630, 158] on span "Market & Industry Analysis" at bounding box center [608, 160] width 104 height 10
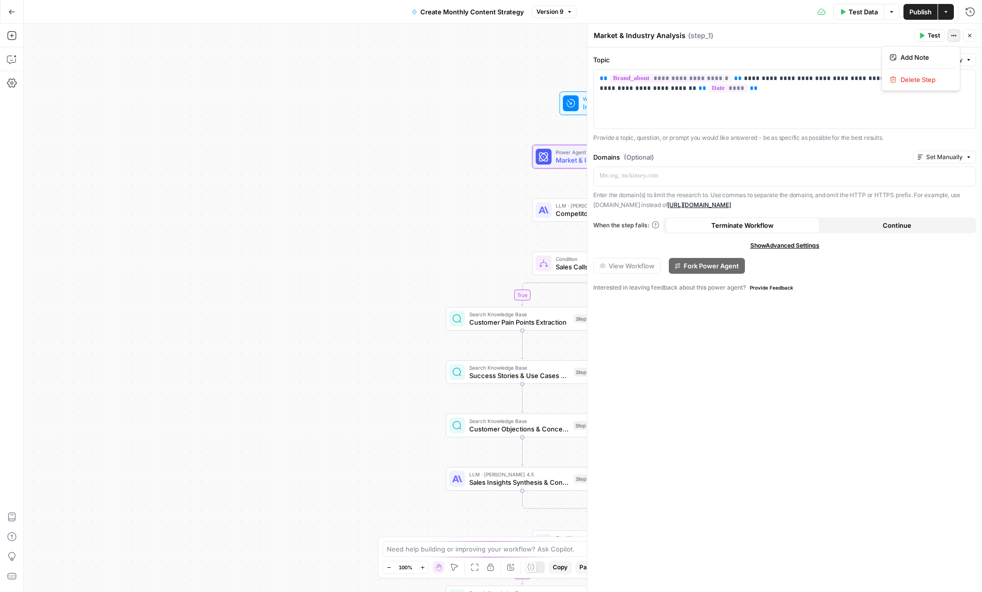
click at [953, 36] on icon "button" at bounding box center [954, 36] width 6 height 6
click at [864, 354] on div "**********" at bounding box center [784, 319] width 395 height 544
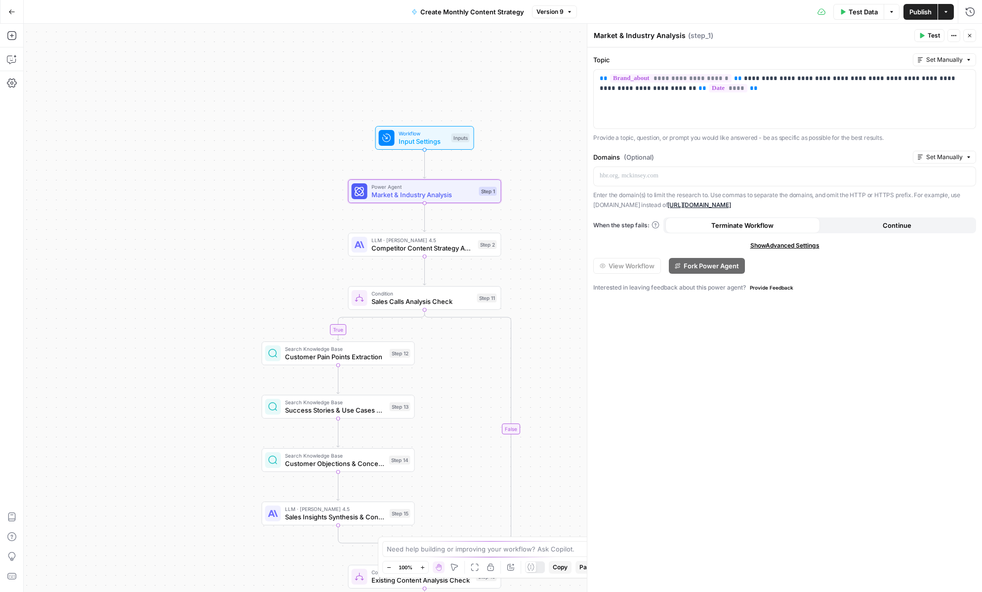
drag, startPoint x: 424, startPoint y: 216, endPoint x: 232, endPoint y: 253, distance: 196.1
click at [232, 253] on div "true true true true false false false false Workflow Input Settings Inputs Powe…" at bounding box center [503, 308] width 958 height 568
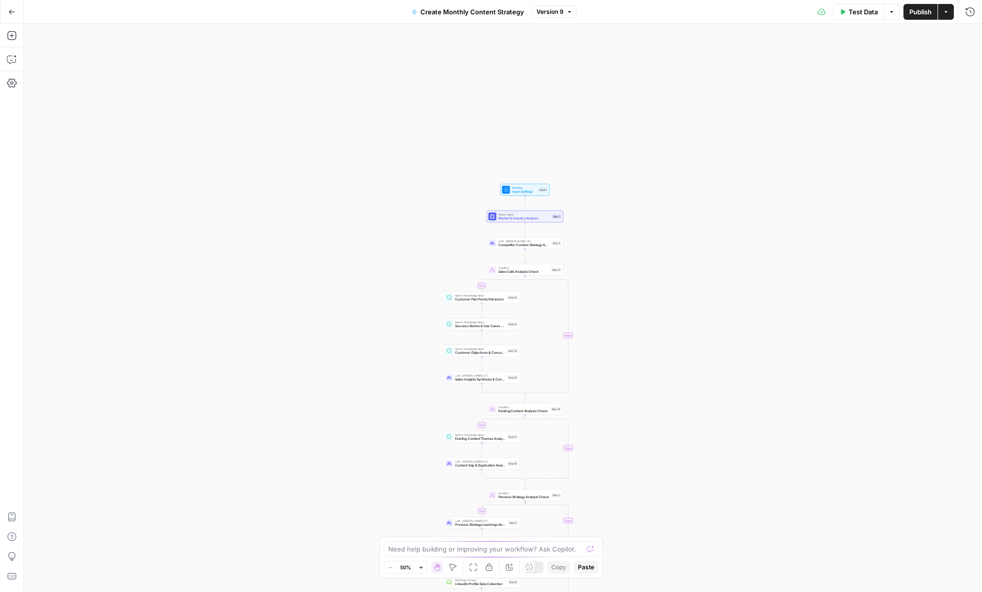
drag, startPoint x: 608, startPoint y: 96, endPoint x: 576, endPoint y: 264, distance: 171.0
click at [608, 283] on div "true false true false true false true false Workflow Input Settings Inputs Powe…" at bounding box center [503, 308] width 958 height 568
click at [513, 216] on span "Market & Industry Analysis" at bounding box center [524, 218] width 52 height 5
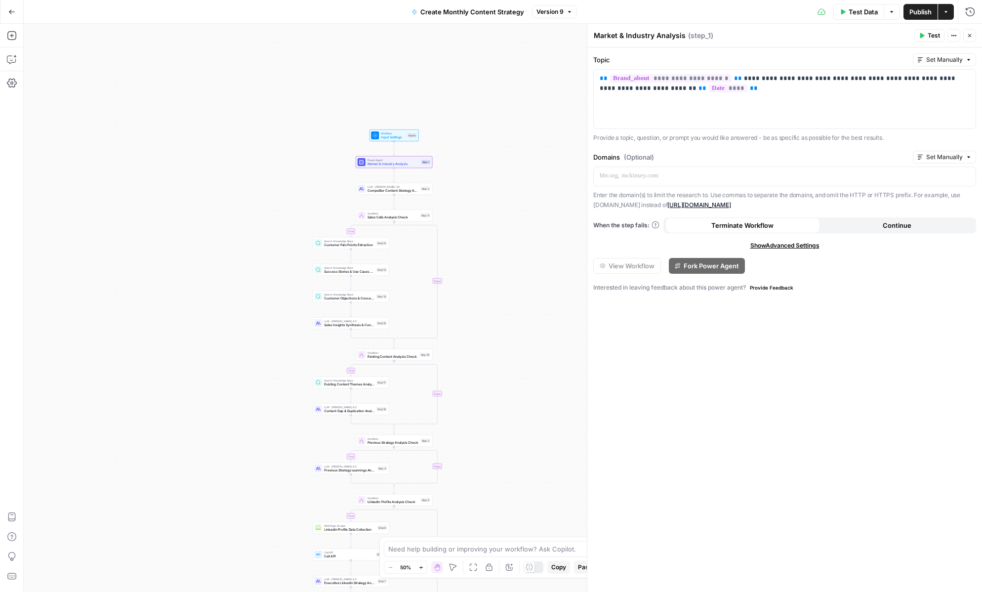
drag, startPoint x: 360, startPoint y: 342, endPoint x: 226, endPoint y: 269, distance: 153.2
click at [226, 270] on div "true true true true false false false false Workflow Input Settings Inputs Powe…" at bounding box center [503, 308] width 958 height 568
